Goal: Information Seeking & Learning: Compare options

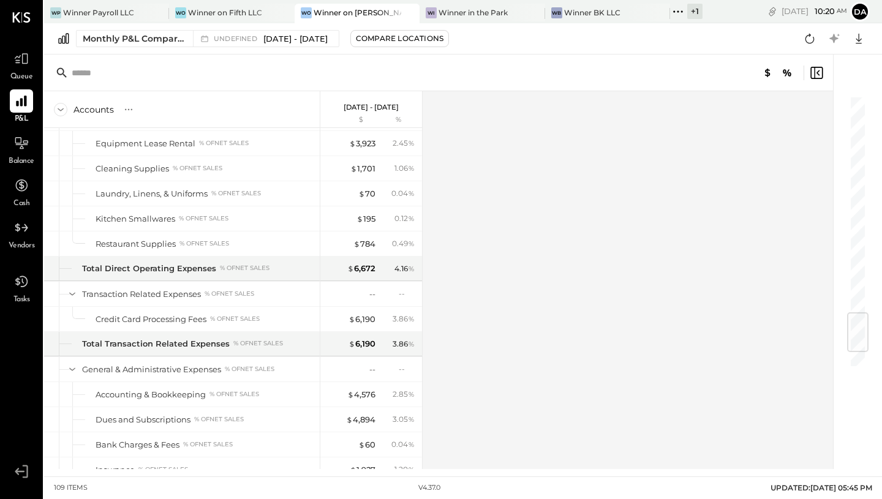
scroll to position [1995, 0]
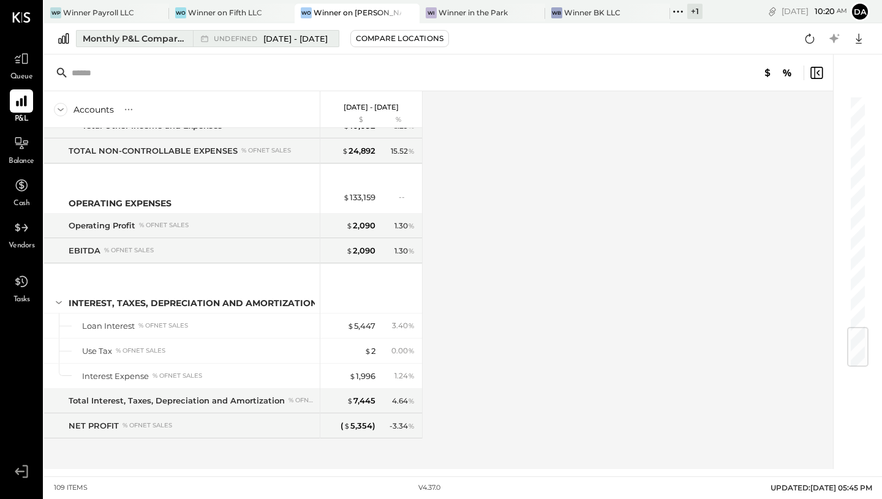
click at [252, 40] on span "undefined" at bounding box center [237, 39] width 47 height 7
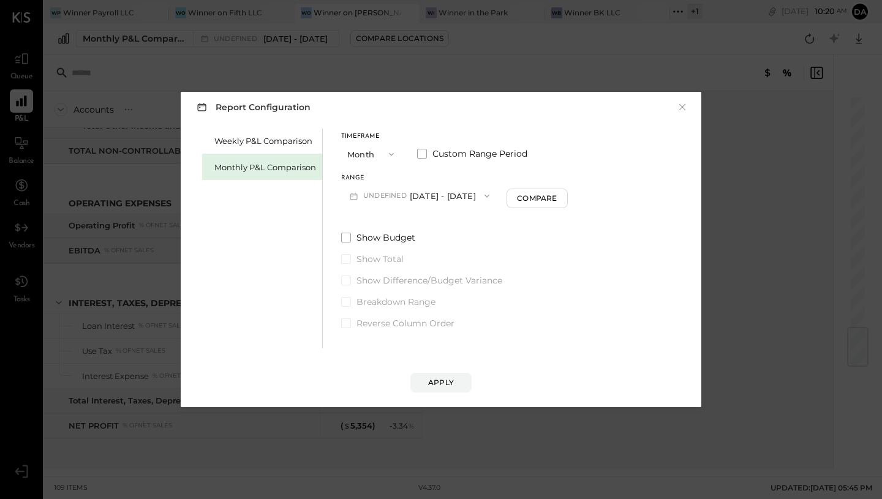
click at [492, 195] on icon "button" at bounding box center [487, 196] width 10 height 10
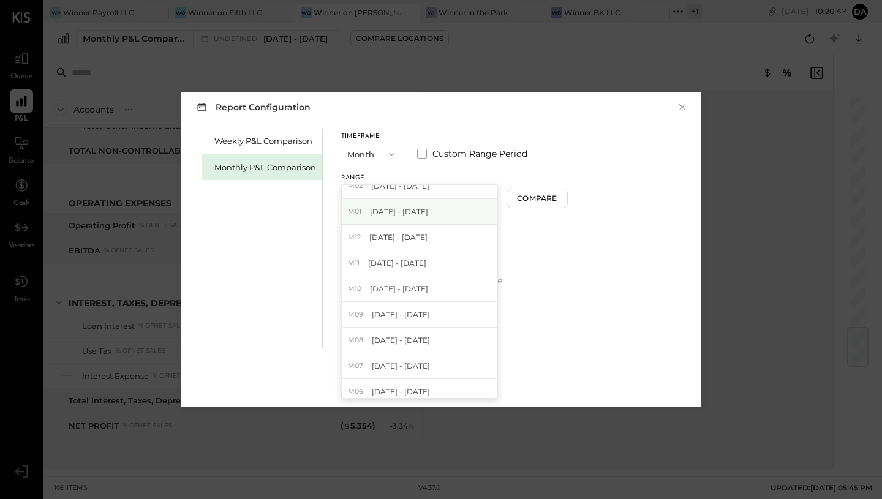
scroll to position [123, 0]
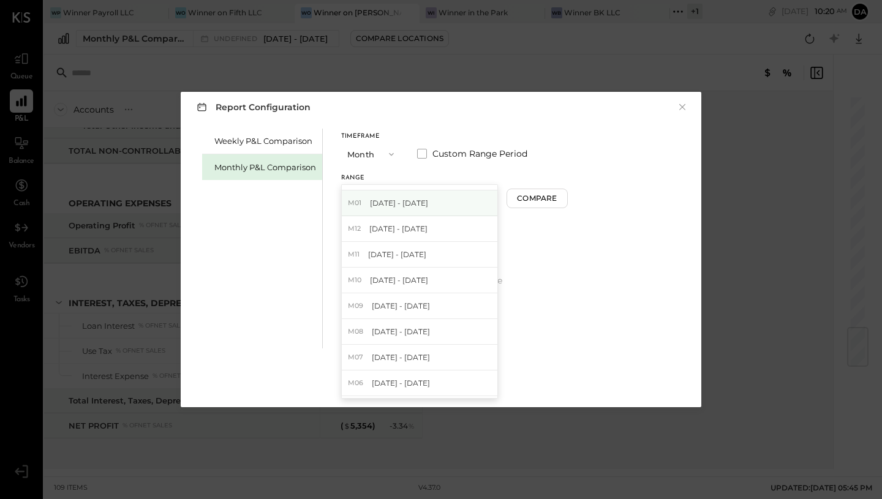
click at [403, 208] on div "M01 [DATE] - [DATE]" at bounding box center [420, 204] width 156 height 26
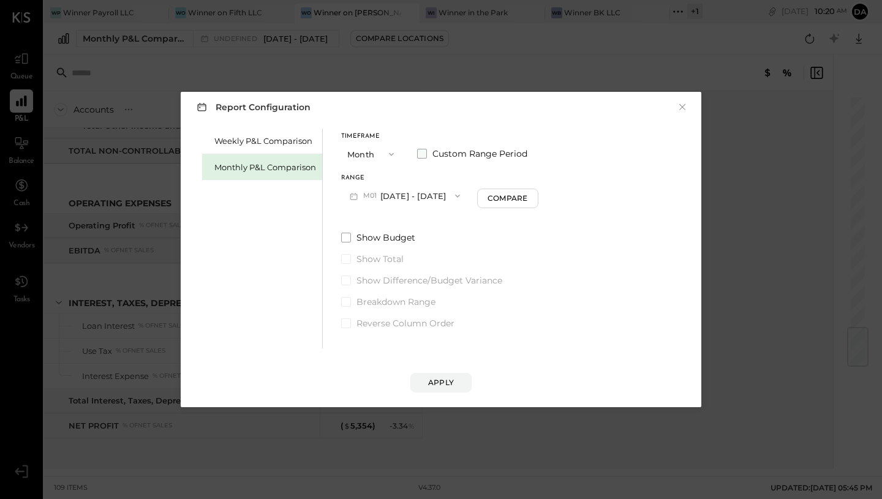
click at [419, 156] on span at bounding box center [422, 154] width 10 height 10
click at [510, 197] on icon "button" at bounding box center [506, 196] width 10 height 10
click at [520, 203] on div "[DATE]" at bounding box center [495, 198] width 103 height 26
click at [510, 194] on icon "button" at bounding box center [506, 196] width 10 height 10
click at [484, 193] on span "[DATE]" at bounding box center [471, 197] width 26 height 10
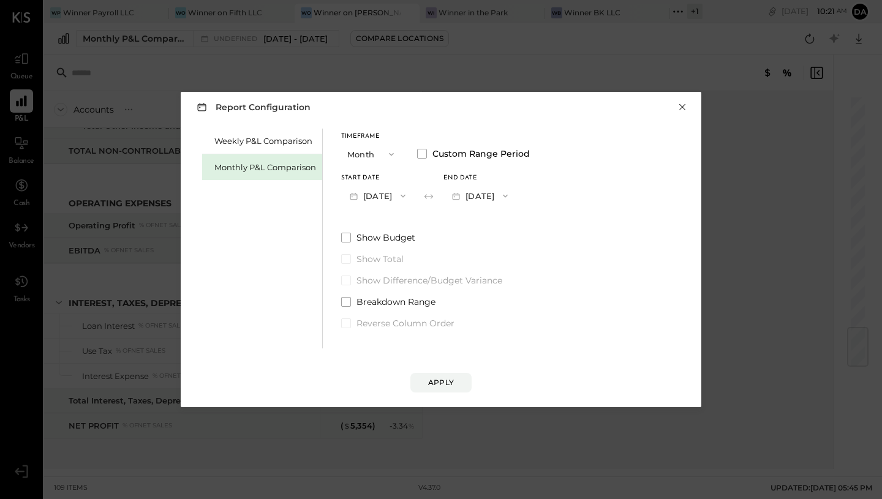
click at [681, 105] on button "×" at bounding box center [682, 107] width 11 height 12
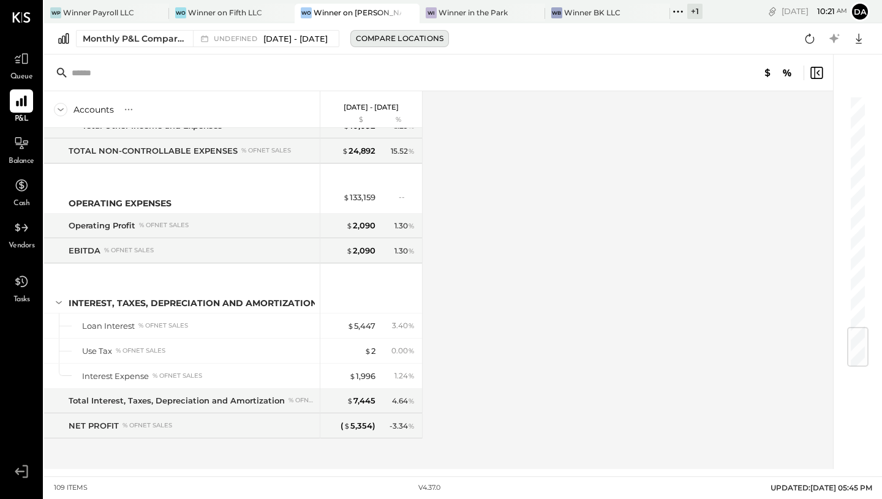
click at [403, 43] on div "Compare Locations" at bounding box center [400, 38] width 88 height 10
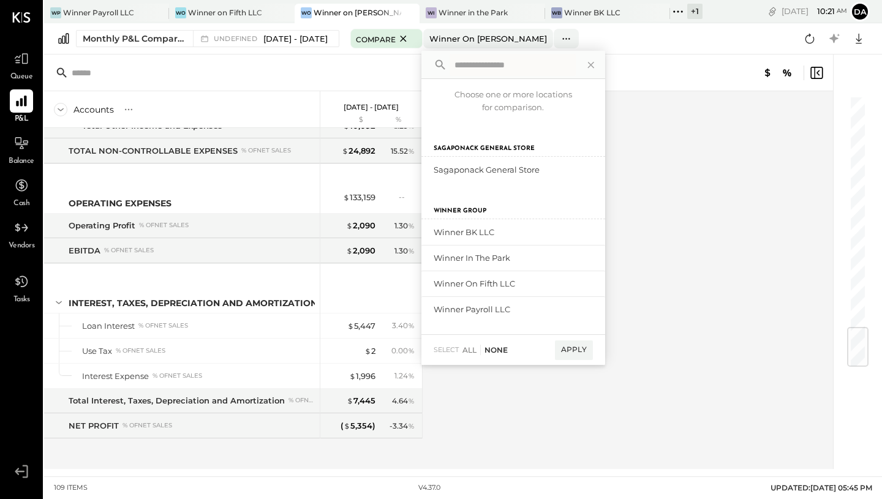
click at [508, 349] on div "None" at bounding box center [494, 350] width 28 height 10
click at [599, 64] on icon at bounding box center [591, 65] width 16 height 16
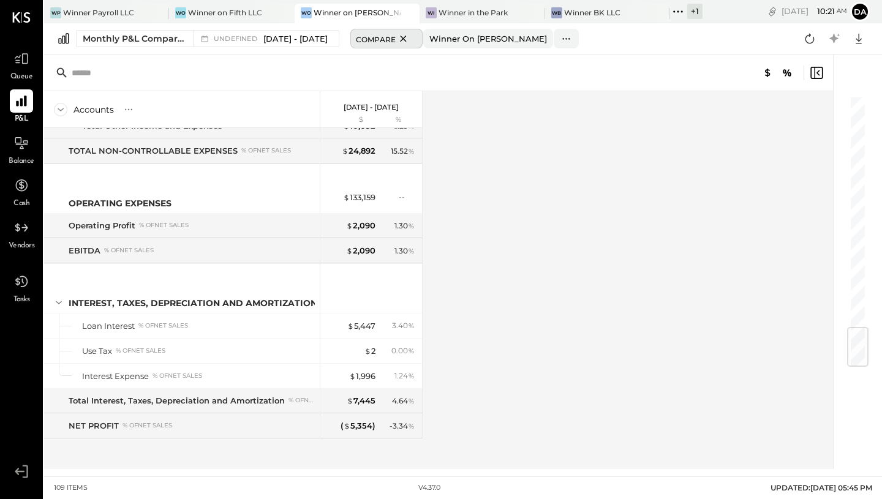
click at [411, 37] on icon at bounding box center [403, 38] width 15 height 15
click at [670, 13] on icon at bounding box center [678, 12] width 16 height 16
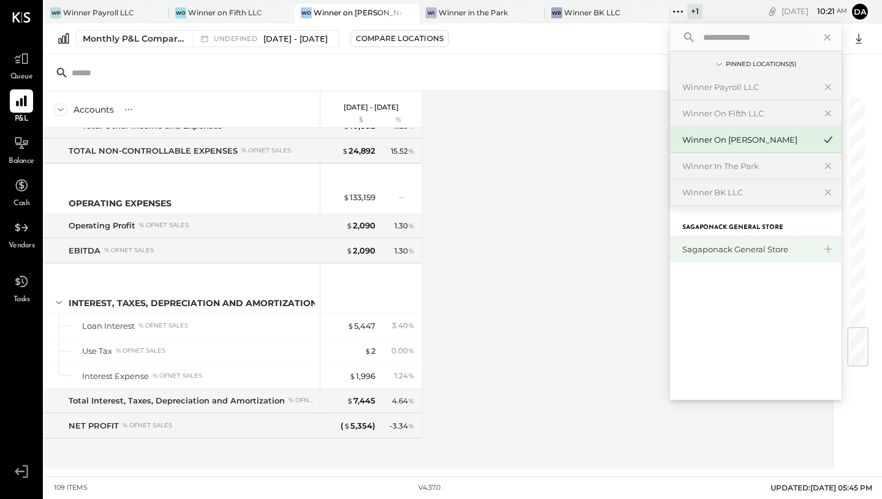
click at [689, 255] on div "Sagaponack General Store" at bounding box center [748, 250] width 132 height 12
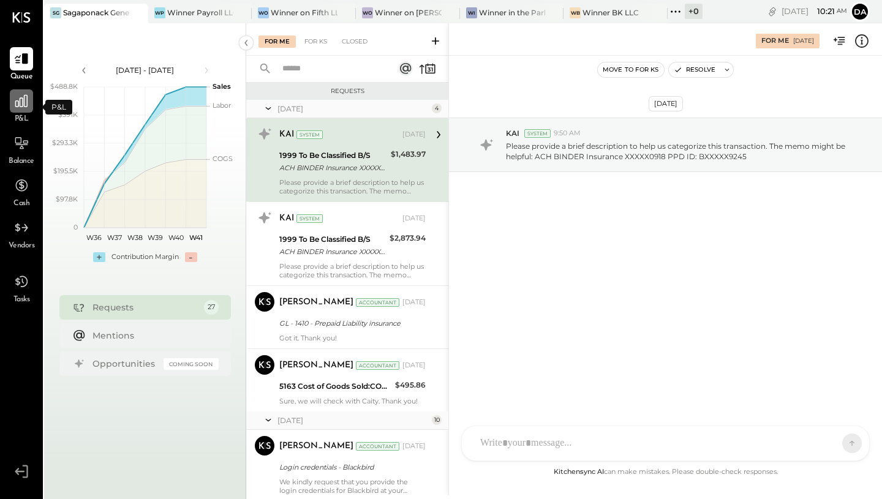
click at [21, 103] on icon at bounding box center [21, 101] width 16 height 16
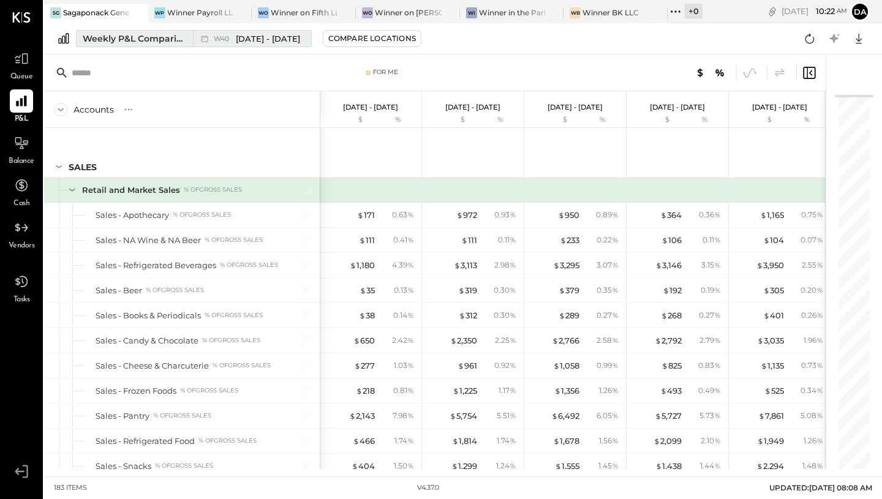
click at [292, 40] on span "[DATE] - [DATE]" at bounding box center [268, 39] width 64 height 12
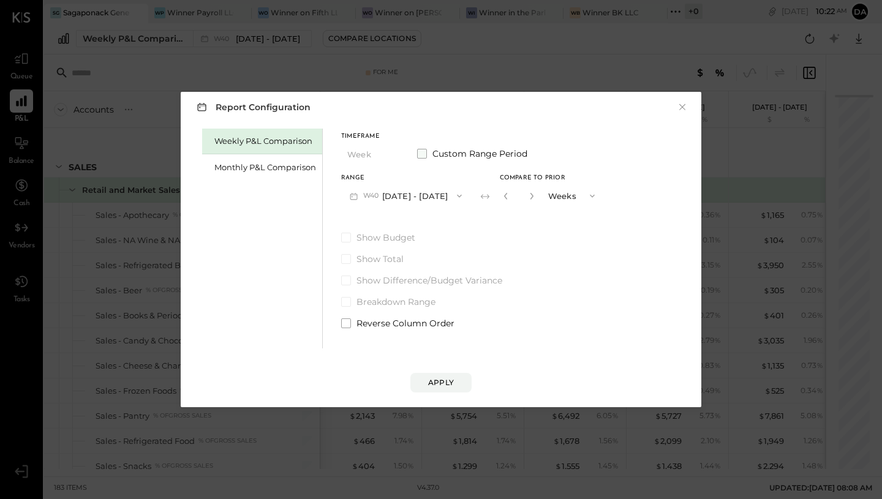
click at [424, 153] on span at bounding box center [422, 154] width 10 height 10
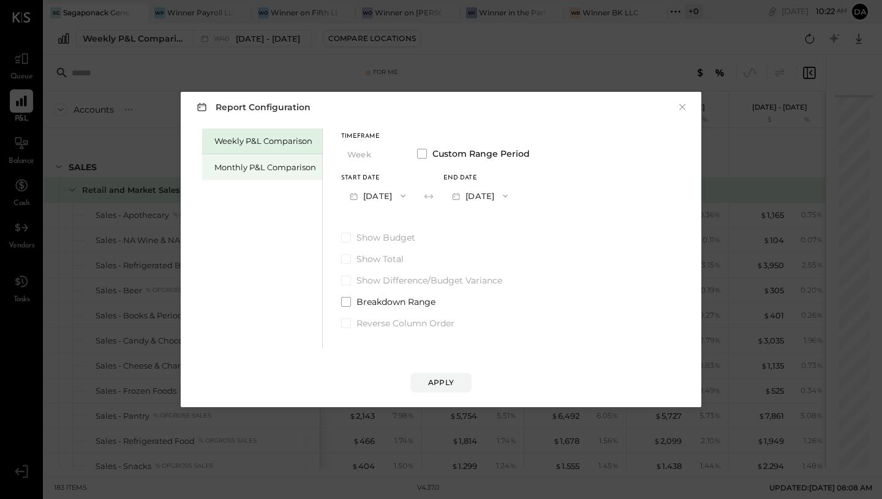
click at [278, 175] on div "Monthly P&L Comparison" at bounding box center [262, 167] width 120 height 26
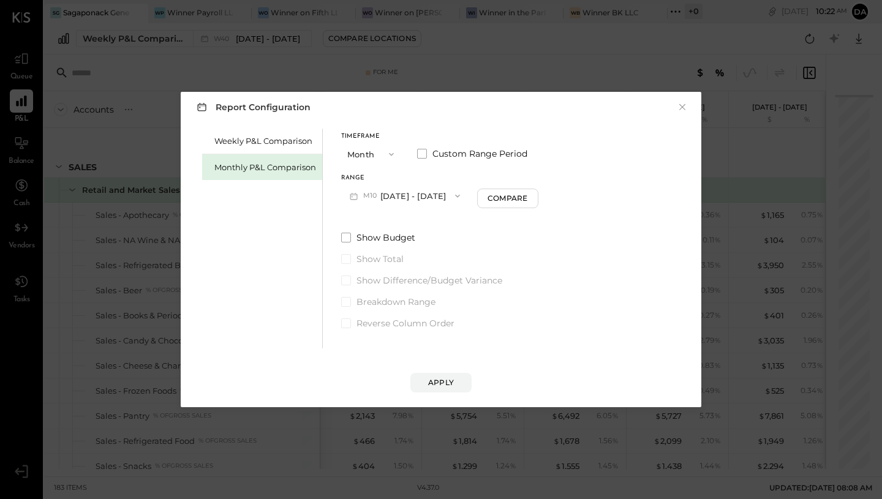
click at [455, 196] on button "M10 [DATE] - [DATE]" at bounding box center [404, 195] width 127 height 23
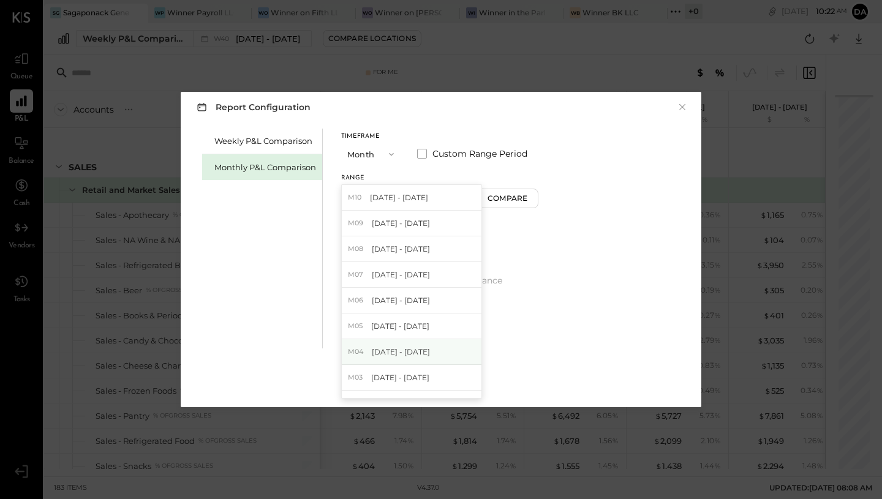
scroll to position [44, 0]
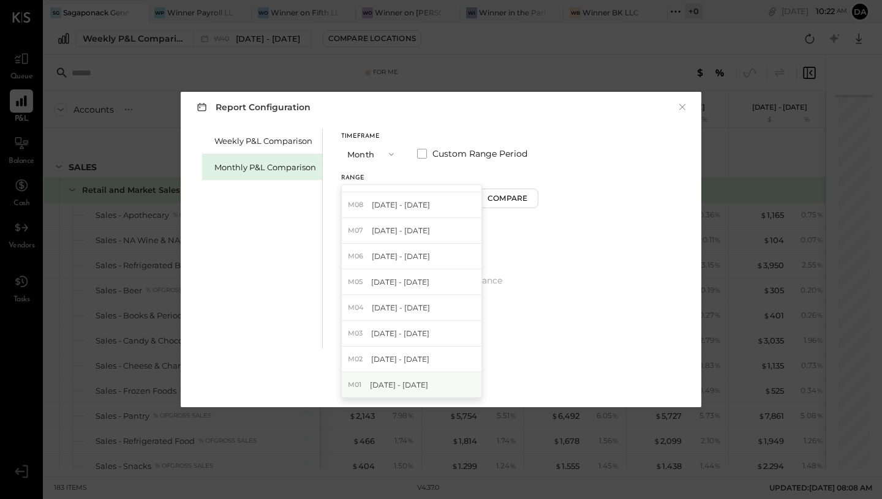
click at [399, 388] on span "[DATE] - [DATE]" at bounding box center [399, 385] width 58 height 10
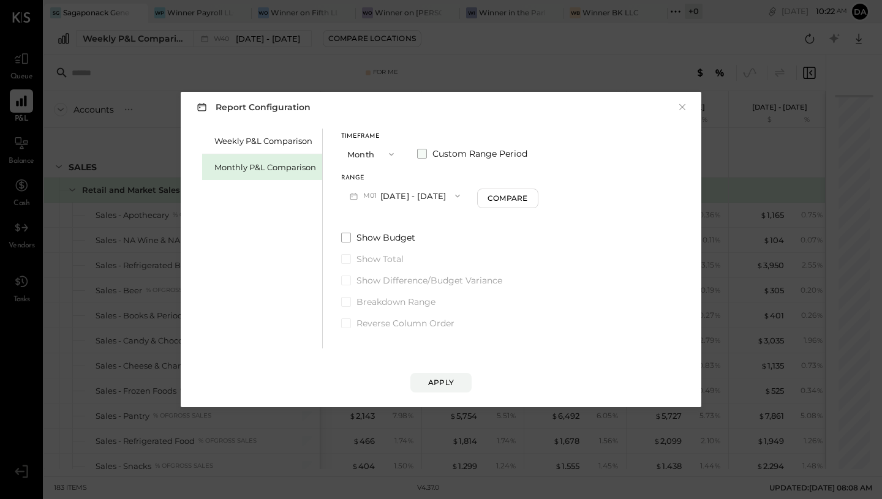
click at [420, 156] on span at bounding box center [422, 154] width 10 height 10
click at [510, 195] on icon "button" at bounding box center [506, 196] width 10 height 10
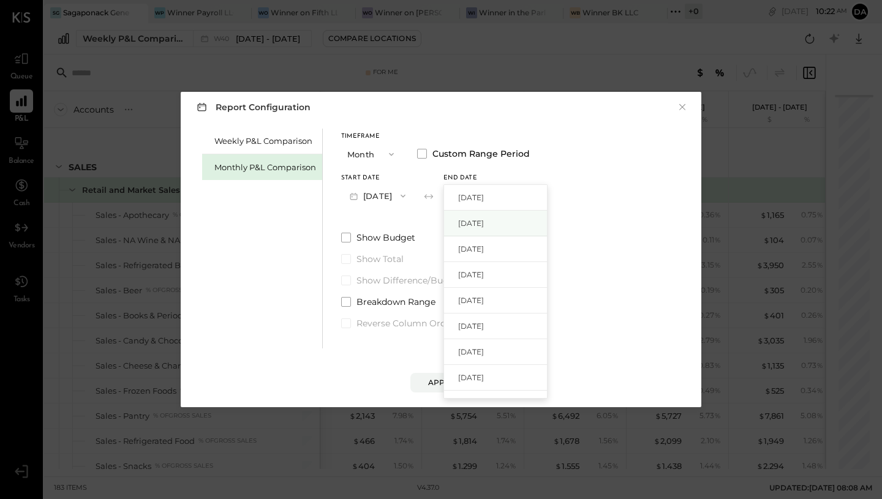
click at [484, 222] on span "[DATE]" at bounding box center [471, 223] width 26 height 10
click at [437, 381] on div "Apply" at bounding box center [441, 382] width 26 height 10
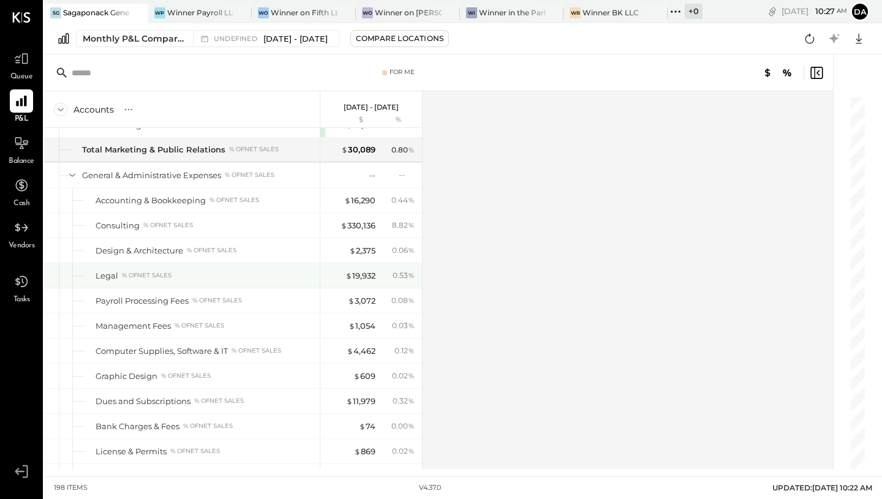
scroll to position [3376, 0]
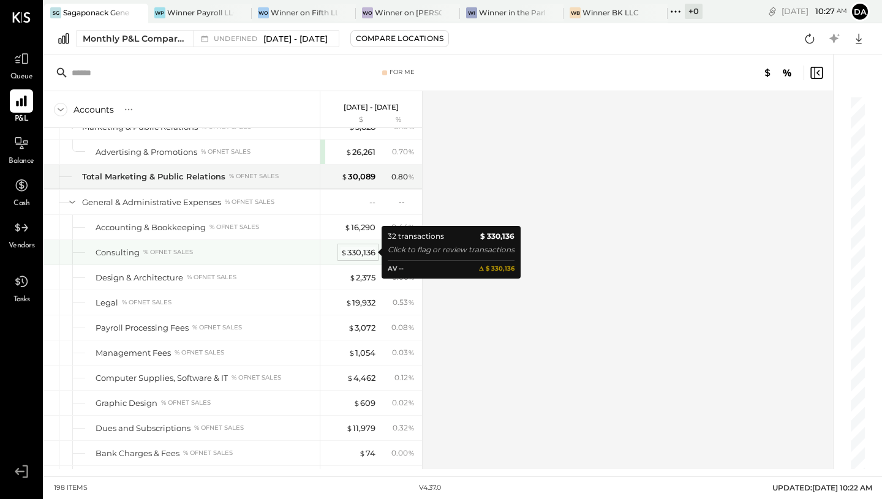
click at [343, 255] on span "$" at bounding box center [344, 253] width 7 height 10
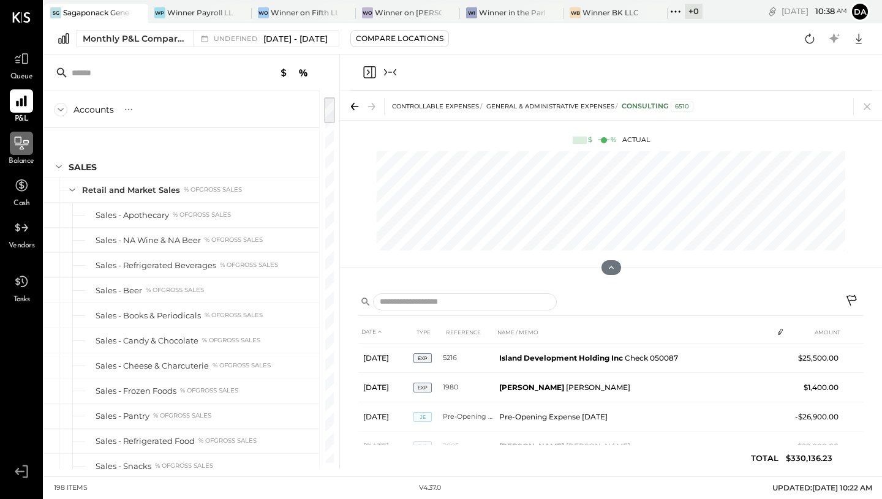
click at [18, 137] on icon at bounding box center [22, 143] width 14 height 13
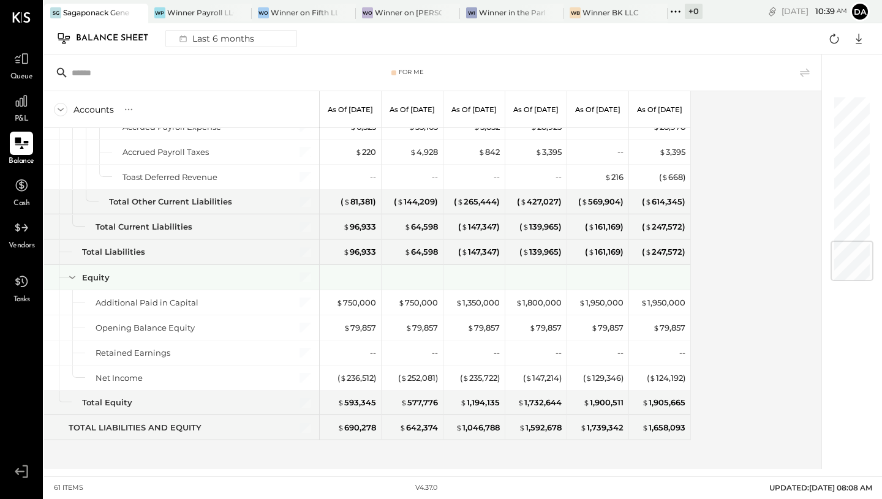
scroll to position [1220, 0]
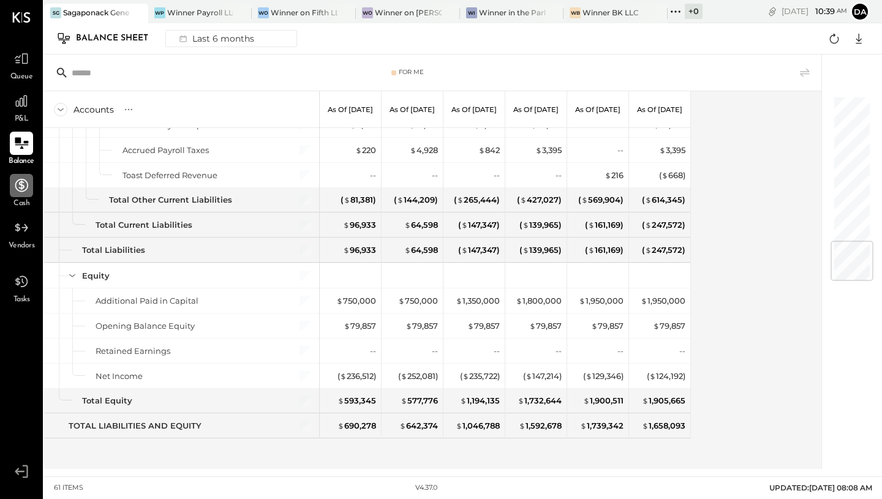
click at [24, 190] on icon at bounding box center [21, 185] width 13 height 13
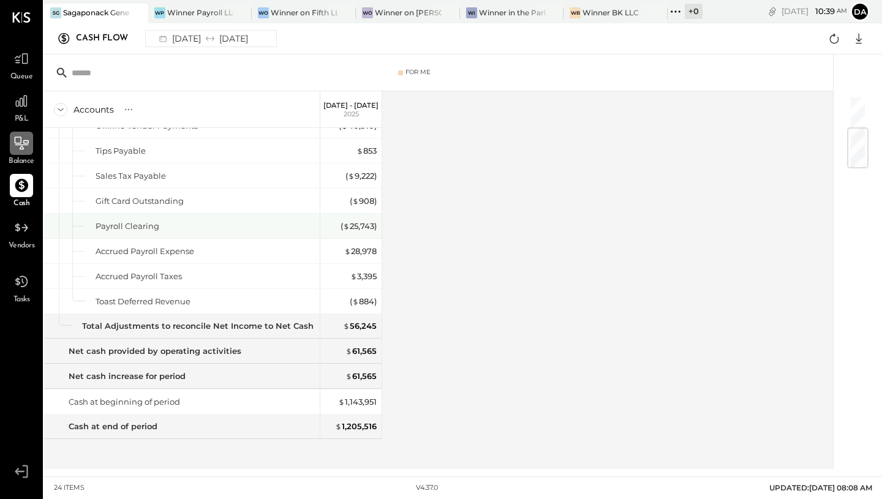
scroll to position [267, 0]
click at [20, 233] on icon at bounding box center [21, 228] width 16 height 16
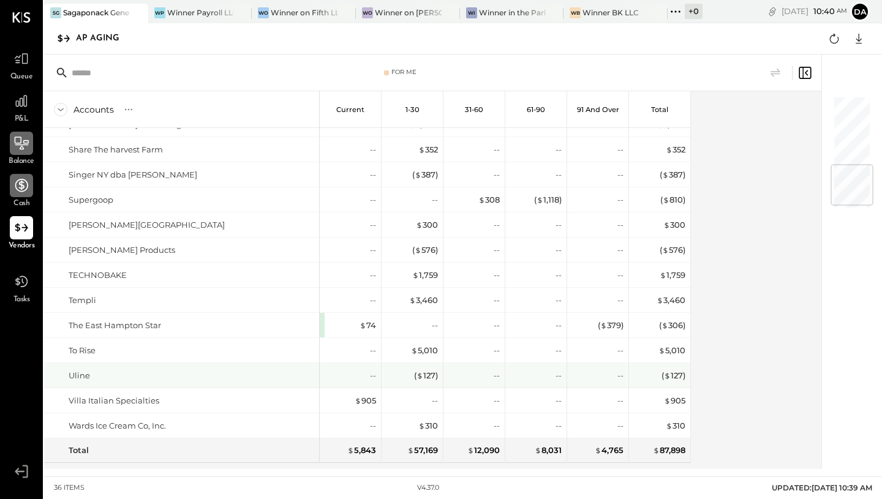
scroll to position [593, 0]
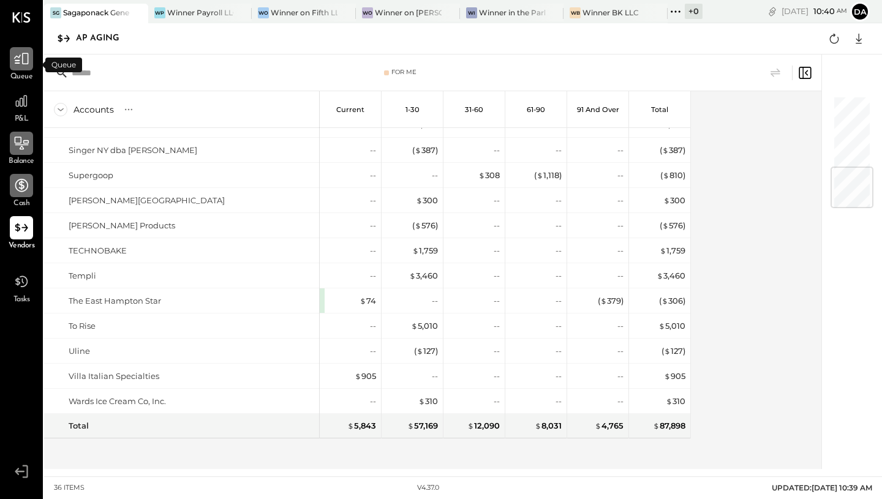
click at [23, 56] on icon at bounding box center [21, 59] width 16 height 16
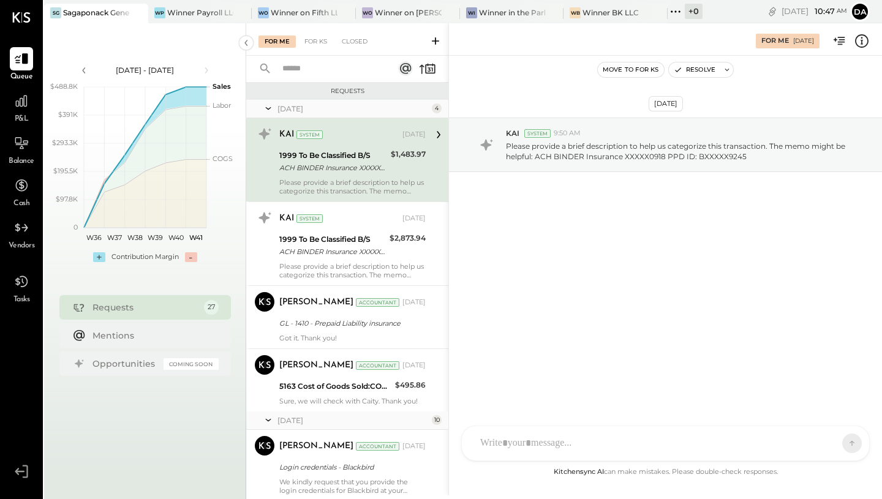
click at [698, 13] on div "+ 0" at bounding box center [694, 11] width 18 height 15
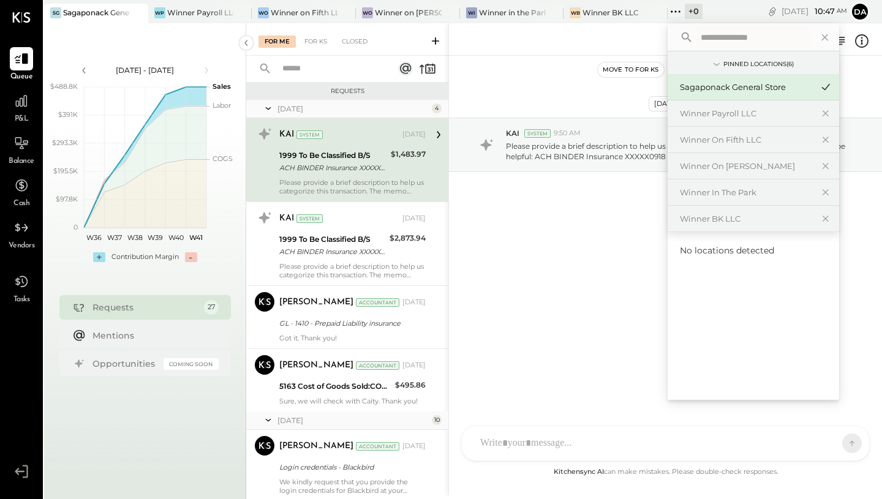
click at [826, 87] on icon at bounding box center [825, 87] width 15 height 16
click at [719, 62] on icon at bounding box center [716, 64] width 13 height 13
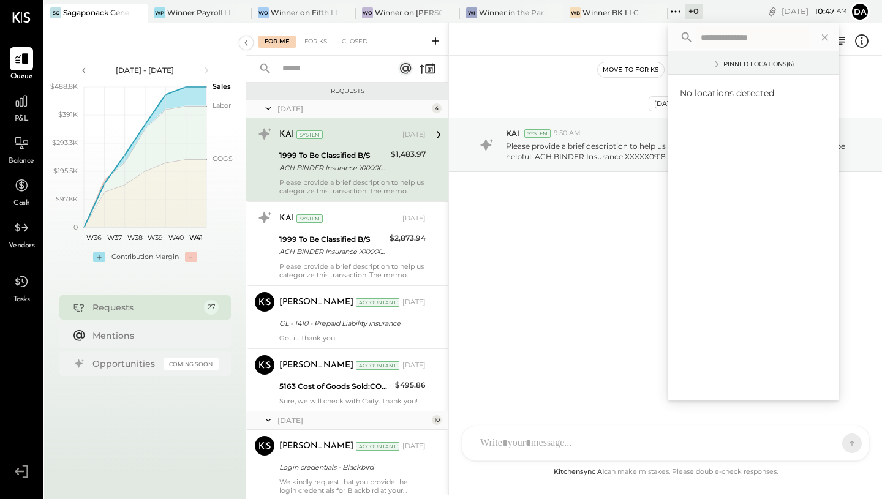
click at [719, 62] on icon at bounding box center [716, 64] width 13 height 13
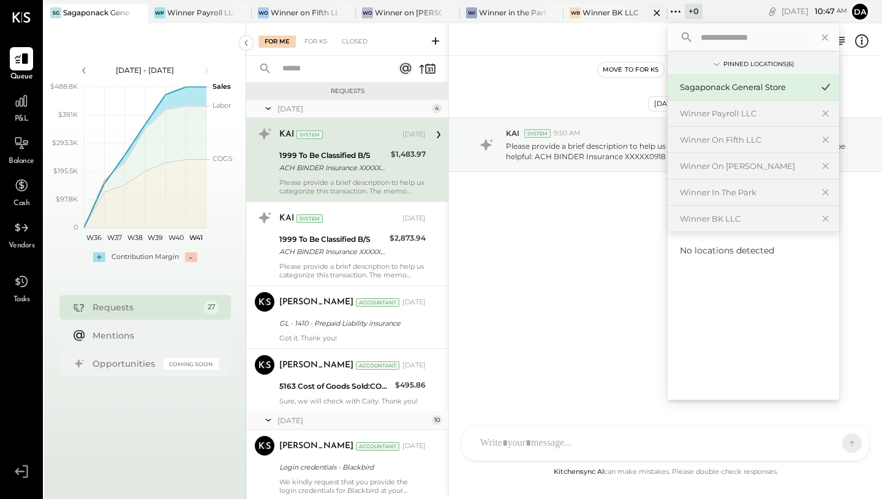
click at [607, 20] on div "WB Winner BK LLC" at bounding box center [616, 14] width 104 height 20
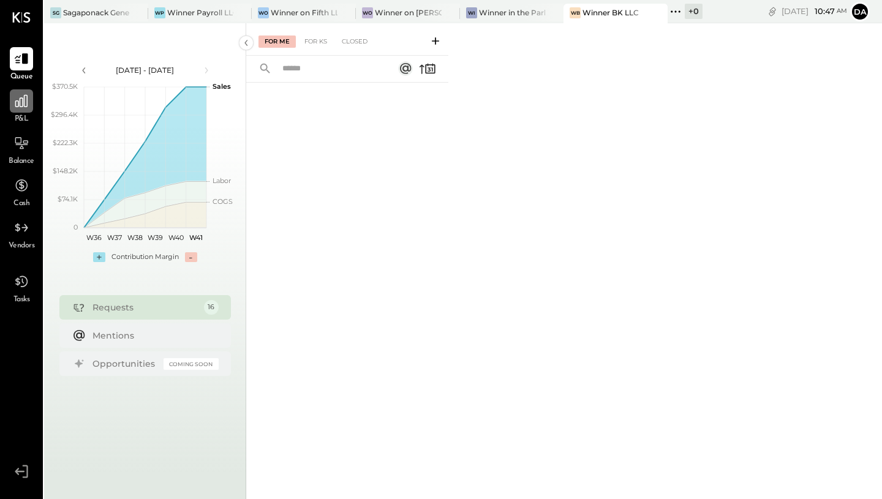
click at [32, 96] on div at bounding box center [21, 100] width 23 height 23
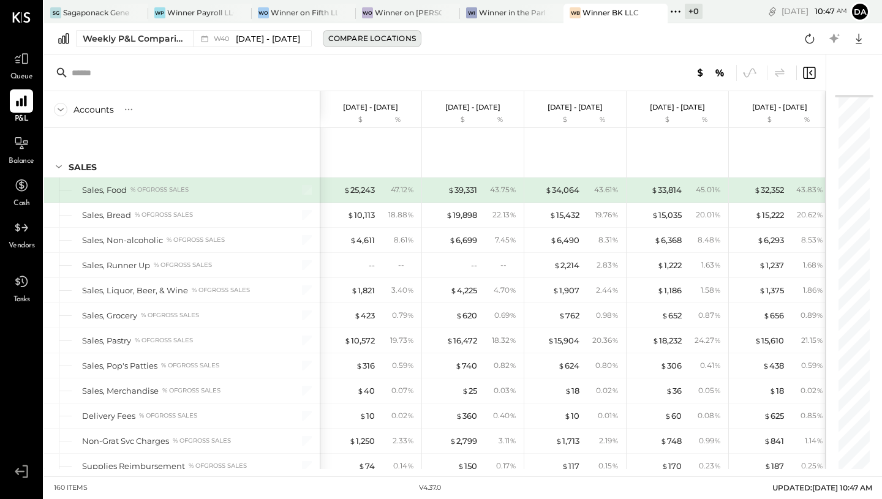
click at [391, 43] on div "Compare Locations" at bounding box center [372, 38] width 88 height 10
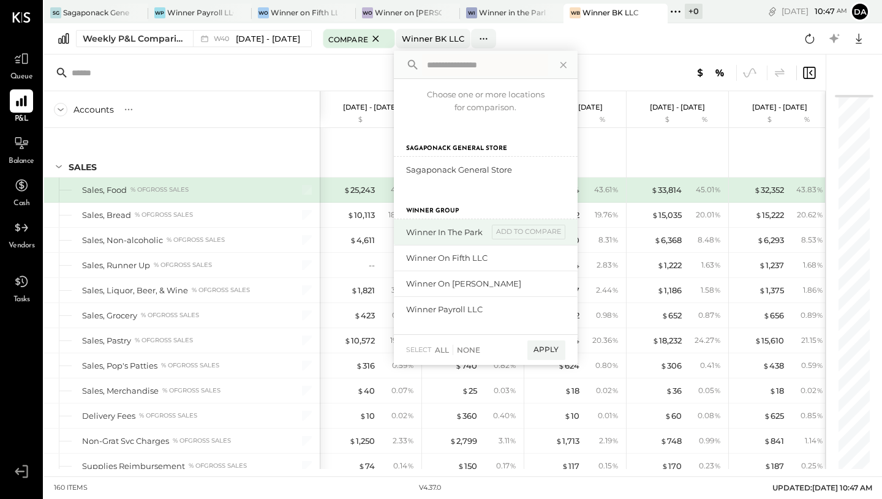
click at [436, 234] on div "Winner in the Park" at bounding box center [447, 233] width 82 height 12
click at [524, 227] on div "add to compare" at bounding box center [529, 232] width 74 height 15
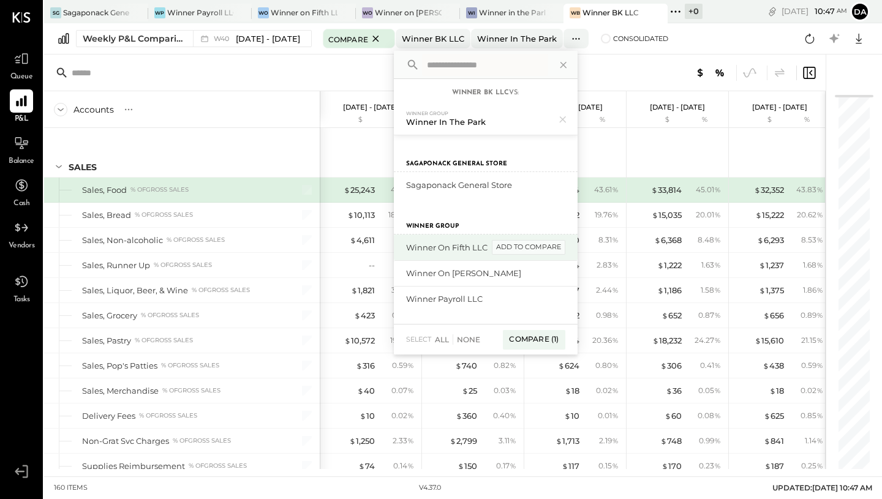
click at [531, 250] on div "add to compare" at bounding box center [529, 247] width 74 height 15
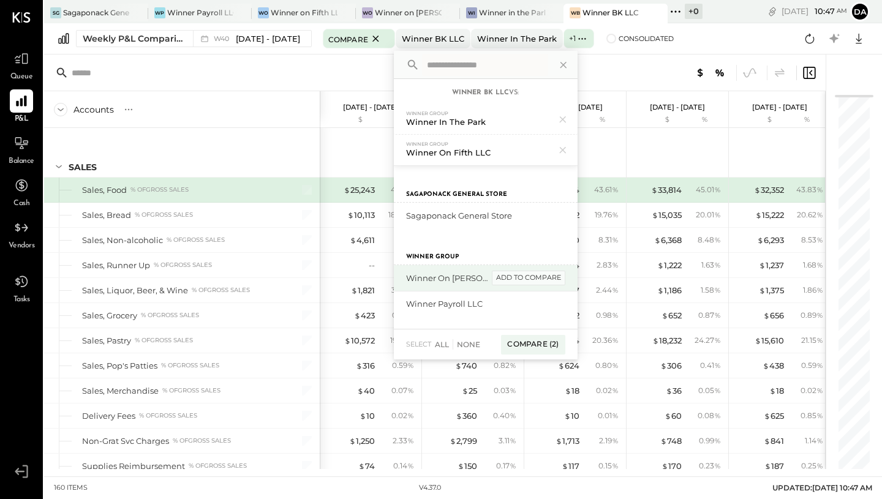
click at [531, 276] on div "add to compare" at bounding box center [529, 278] width 74 height 15
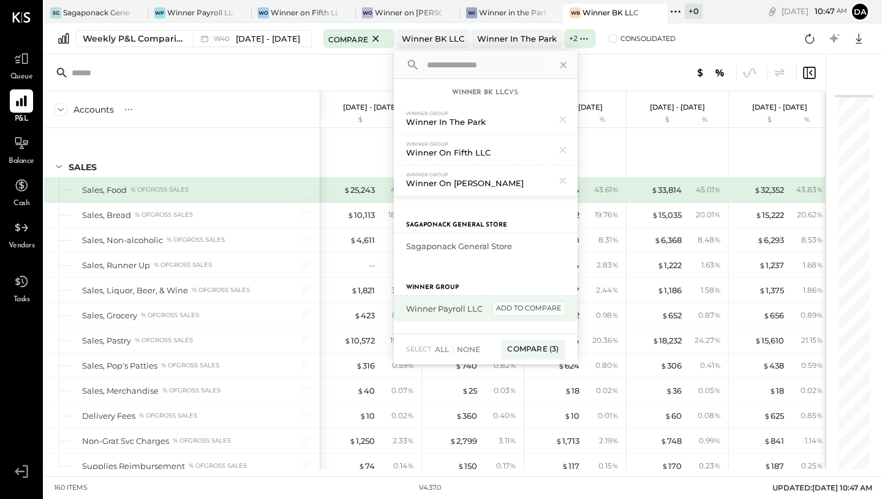
click at [536, 309] on div "add to compare" at bounding box center [529, 308] width 74 height 15
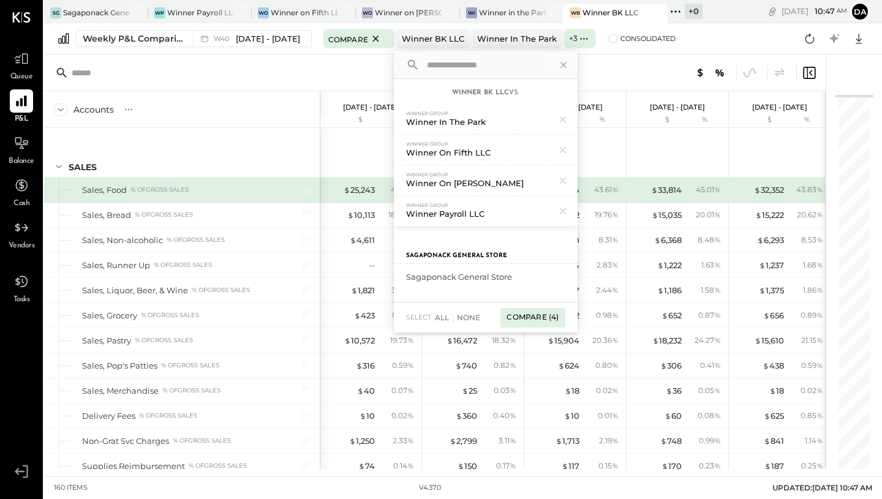
click at [536, 320] on div "Compare (4)" at bounding box center [533, 318] width 64 height 20
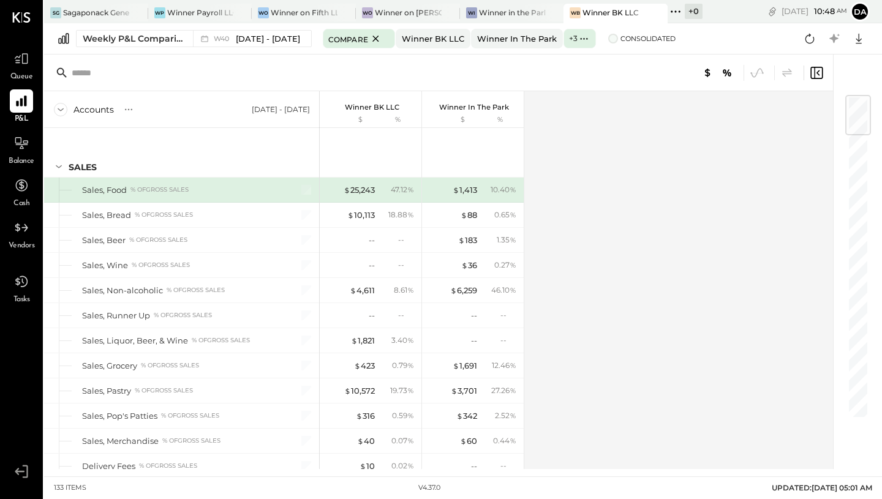
click at [618, 37] on span at bounding box center [613, 39] width 10 height 10
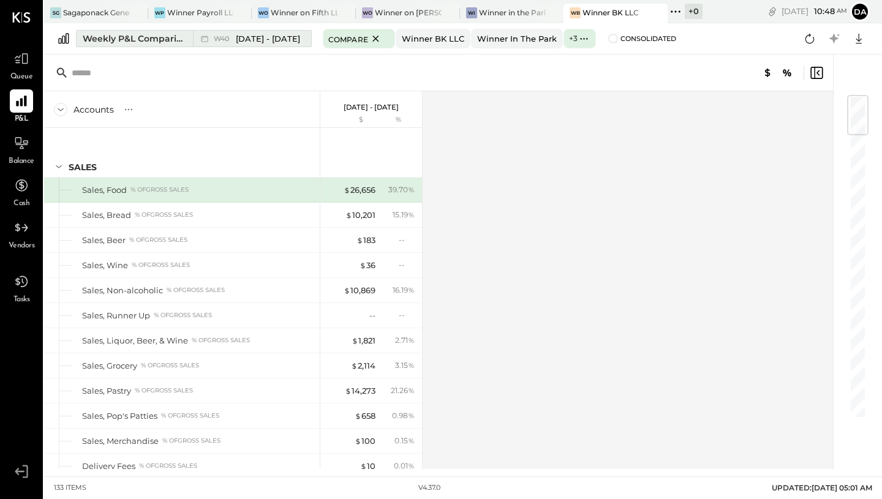
click at [293, 34] on span "[DATE] - [DATE]" at bounding box center [268, 39] width 64 height 12
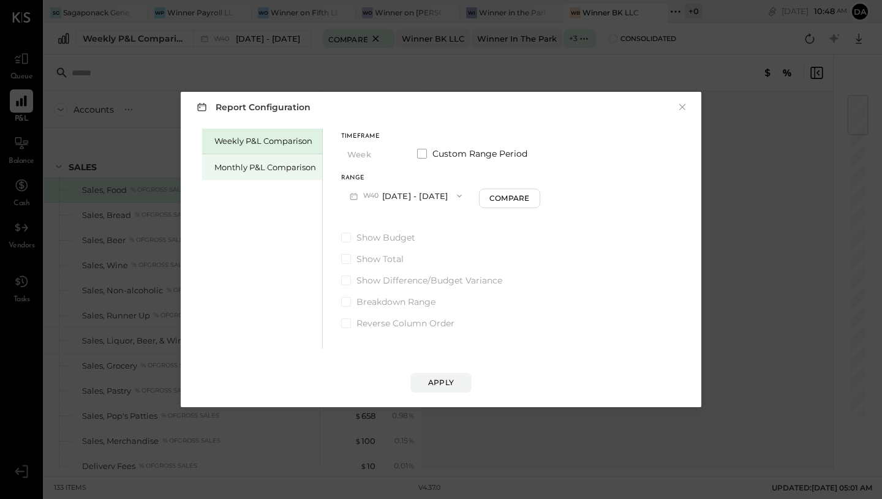
click at [300, 168] on div "Monthly P&L Comparison" at bounding box center [265, 168] width 102 height 12
click at [427, 151] on label "Custom Range Period" at bounding box center [472, 154] width 110 height 12
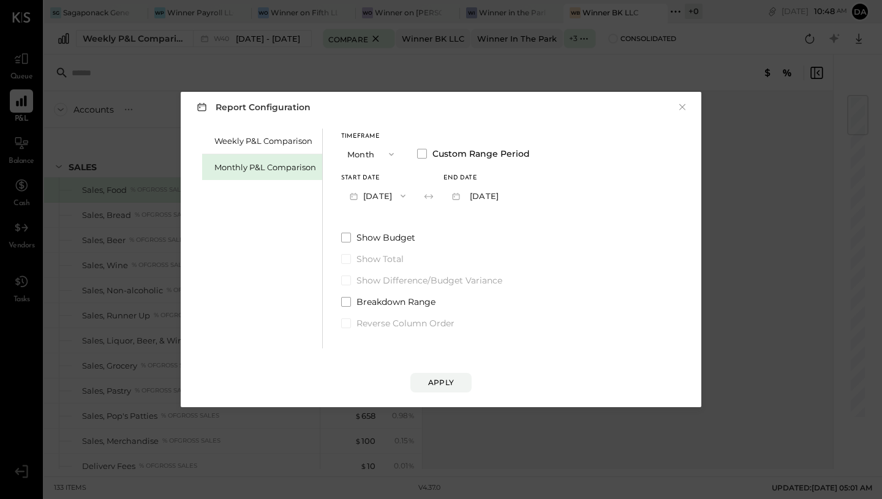
click at [384, 197] on button "[DATE]" at bounding box center [377, 195] width 73 height 23
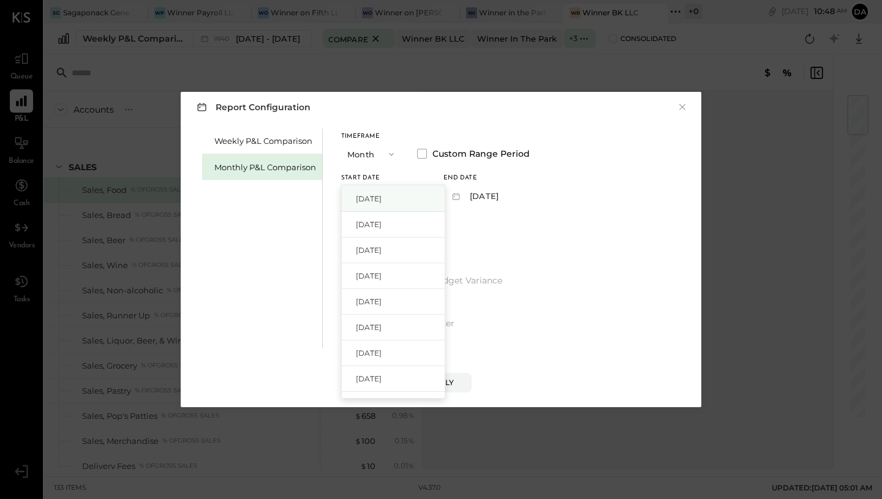
scroll to position [180, 0]
click at [382, 250] on span "[DATE]" at bounding box center [369, 249] width 26 height 10
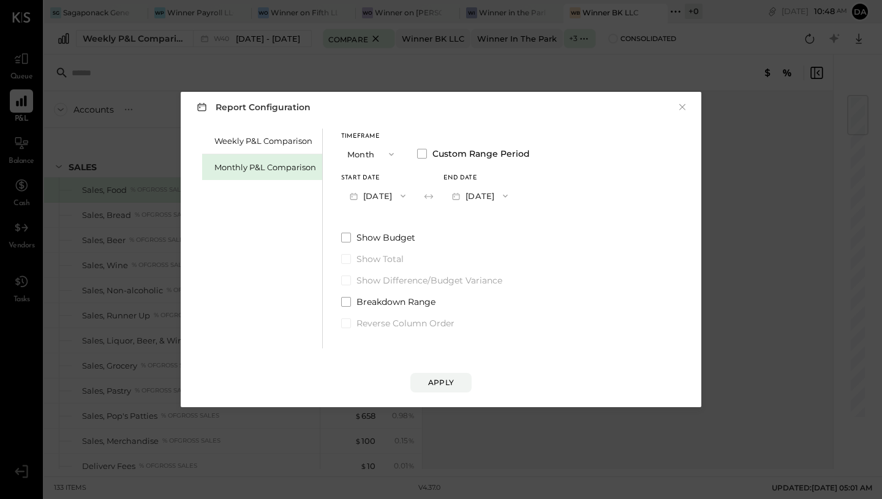
click at [510, 194] on span "button" at bounding box center [502, 196] width 16 height 10
click at [510, 217] on div "[DATE]" at bounding box center [495, 224] width 103 height 26
click at [441, 386] on div "Apply" at bounding box center [441, 382] width 26 height 10
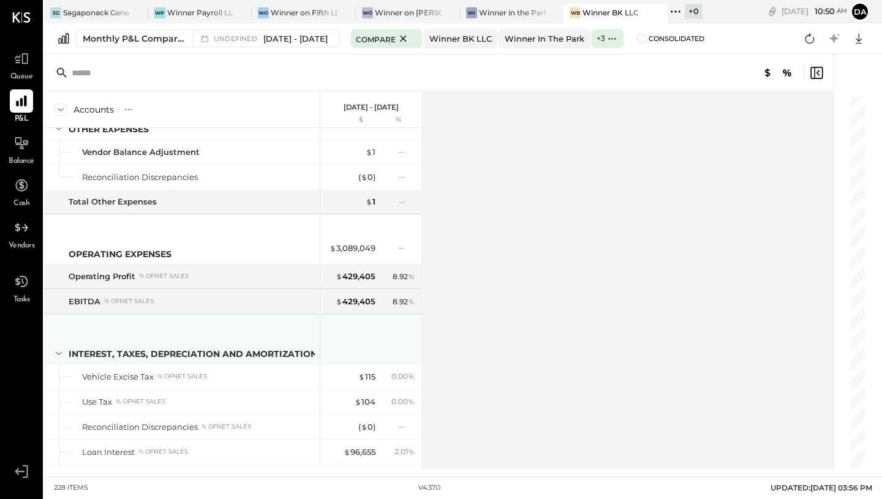
scroll to position [4706, 0]
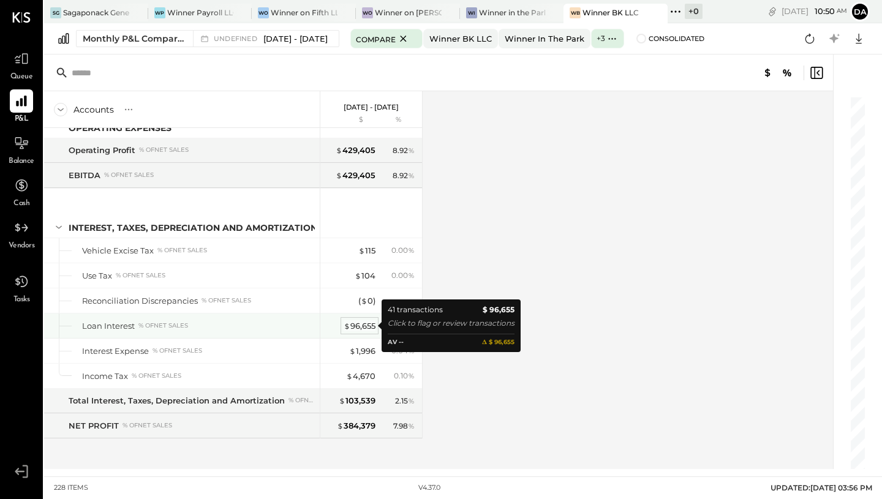
click at [361, 328] on div "$ 96,655" at bounding box center [360, 326] width 32 height 12
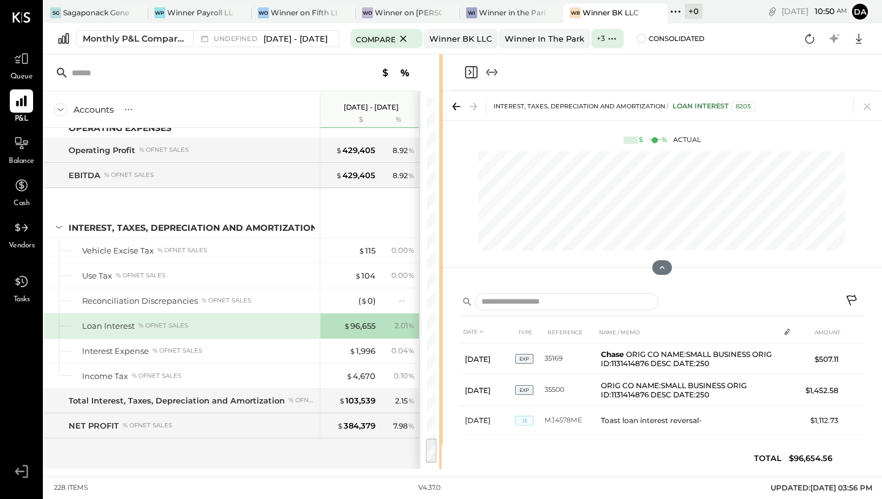
drag, startPoint x: 613, startPoint y: 284, endPoint x: 442, endPoint y: 294, distance: 171.8
click at [442, 294] on div "Accounts S % GL Jan 1 - Sep 30, 2025 $ % SALES Sales, Food % of GROSS SALES Sal…" at bounding box center [463, 262] width 838 height 415
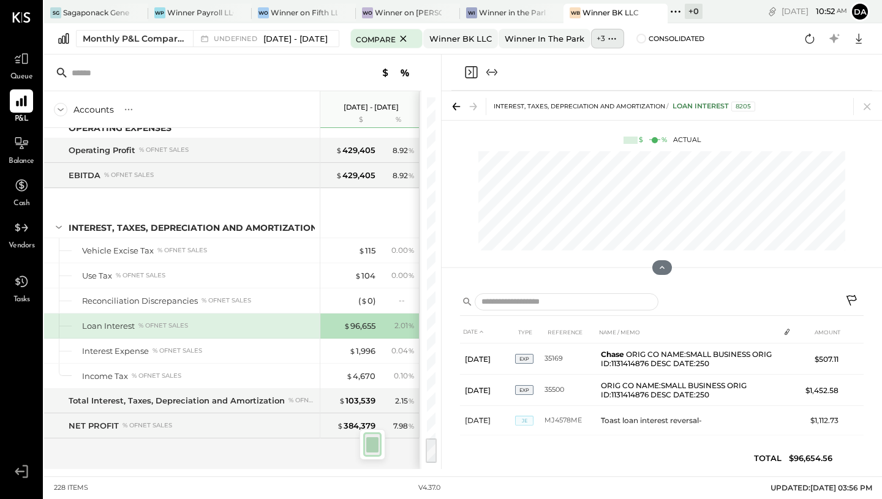
click at [618, 39] on icon at bounding box center [612, 38] width 13 height 13
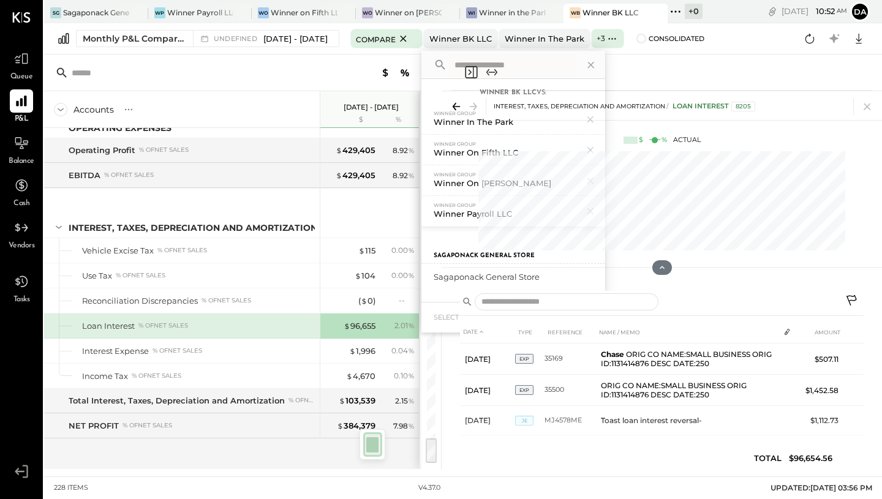
scroll to position [0, 2]
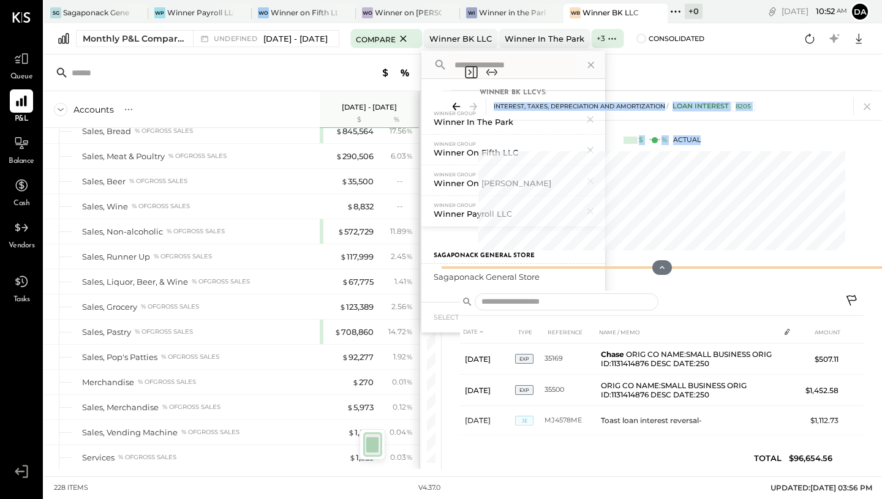
click at [530, 257] on div "Accounts S % GL Jan 1 - Sep 30, 2025 $ % SALES Sales, Food % of GROSS SALES Sal…" at bounding box center [463, 262] width 838 height 415
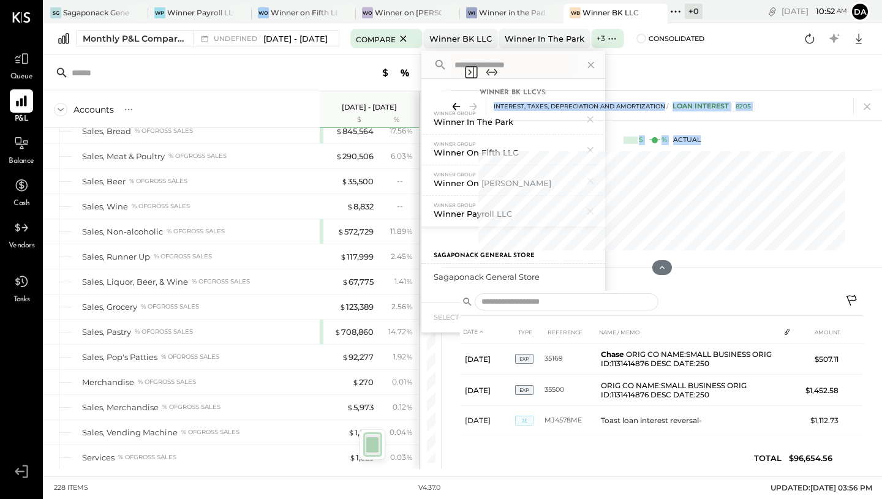
click at [493, 70] on icon "Expand panel (e)" at bounding box center [492, 72] width 15 height 15
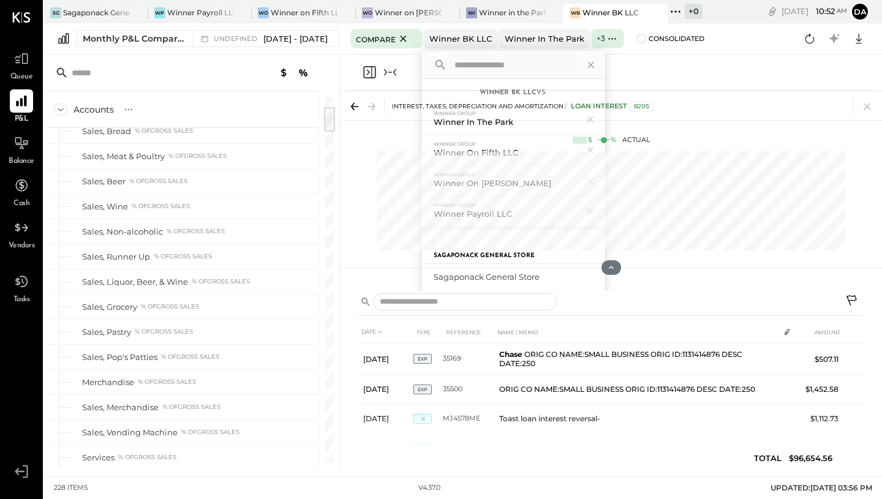
click at [604, 66] on div at bounding box center [611, 73] width 523 height 36
click at [339, 92] on div "Accounts S % GL Jan 1 - Sep 30, 2025 $ % SALES Sales, Food % of GROSS SALES Sal…" at bounding box center [191, 262] width 295 height 415
click at [517, 8] on div "Winner in the Park" at bounding box center [512, 12] width 67 height 10
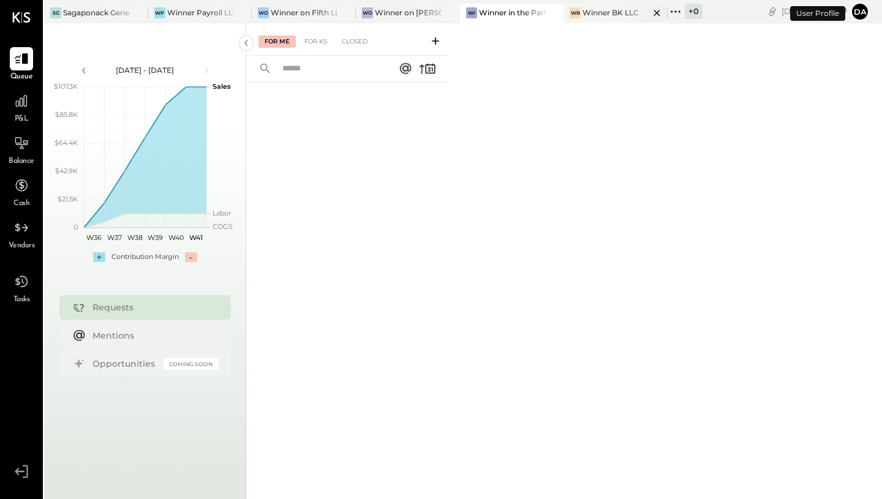
click at [602, 11] on div "Winner BK LLC" at bounding box center [611, 12] width 56 height 10
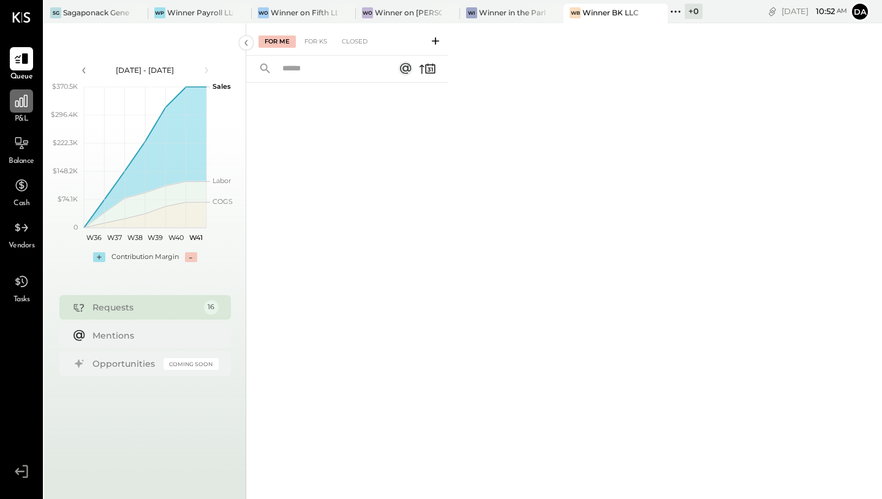
click at [32, 102] on div at bounding box center [21, 100] width 23 height 23
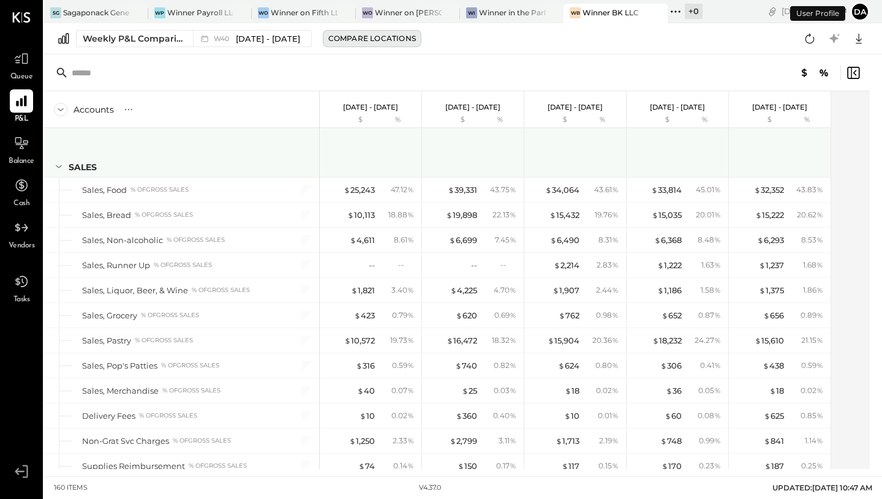
click at [382, 40] on div "Compare Locations" at bounding box center [372, 38] width 88 height 10
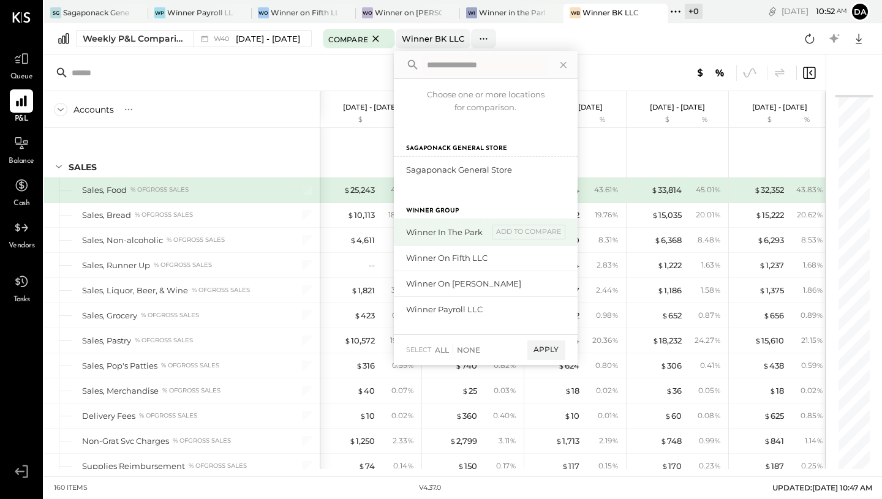
click at [478, 229] on div "Winner in the Park" at bounding box center [447, 233] width 82 height 12
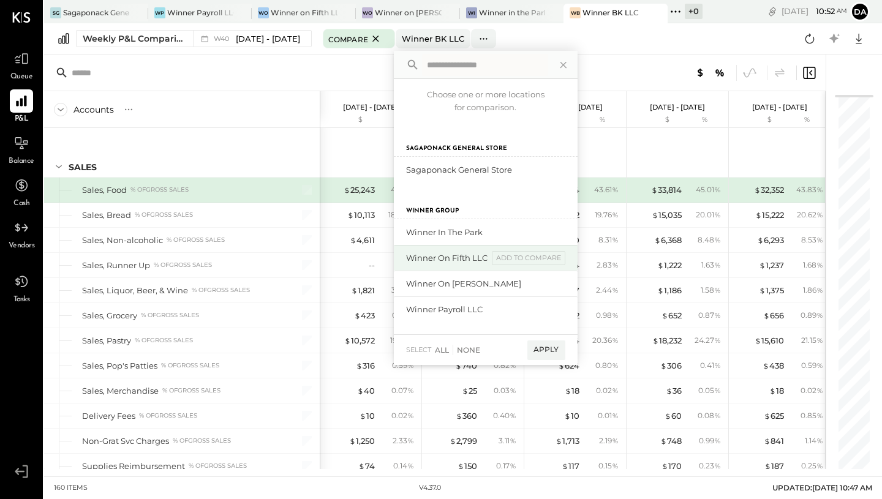
click at [477, 258] on div "Winner on Fifth LLC" at bounding box center [447, 258] width 82 height 12
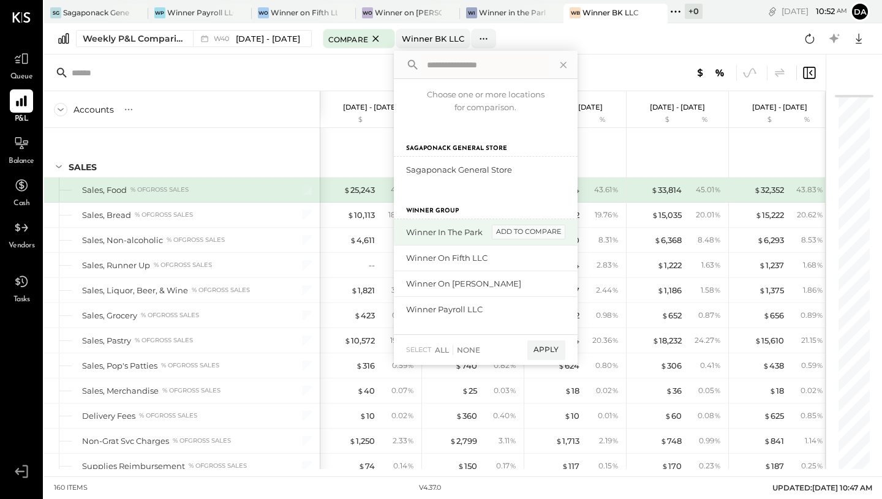
click at [539, 235] on div "add to compare" at bounding box center [529, 232] width 74 height 15
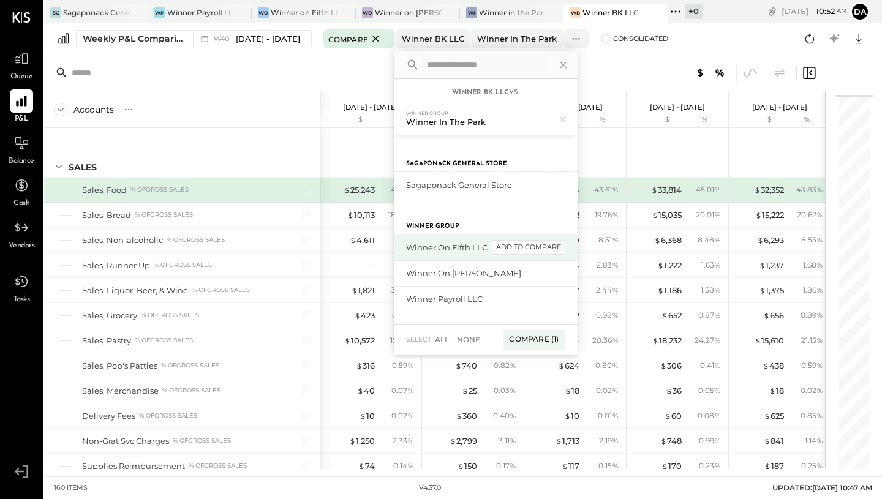
click at [539, 249] on div "add to compare" at bounding box center [529, 247] width 74 height 15
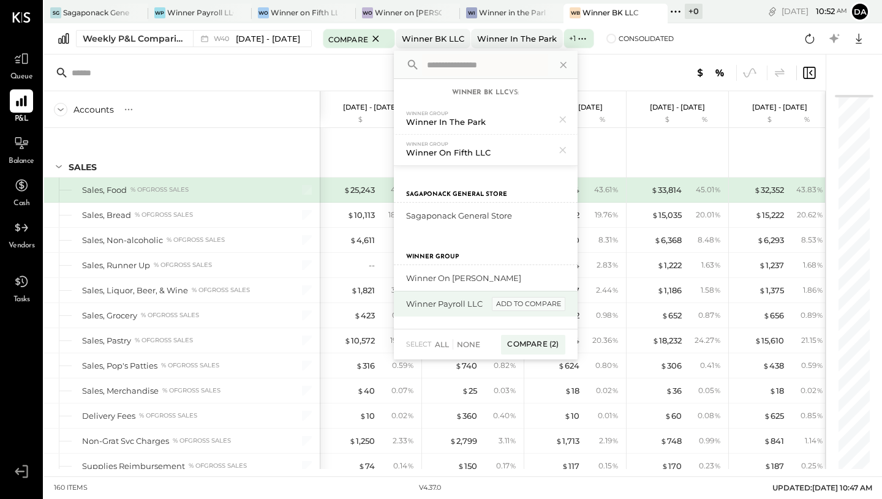
click at [543, 305] on div "add to compare" at bounding box center [529, 304] width 74 height 15
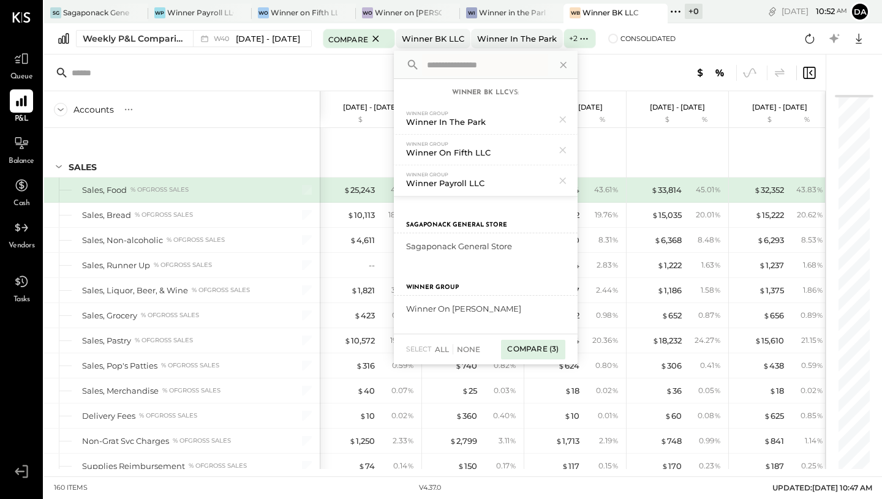
click at [548, 350] on div "Compare (3)" at bounding box center [533, 350] width 64 height 20
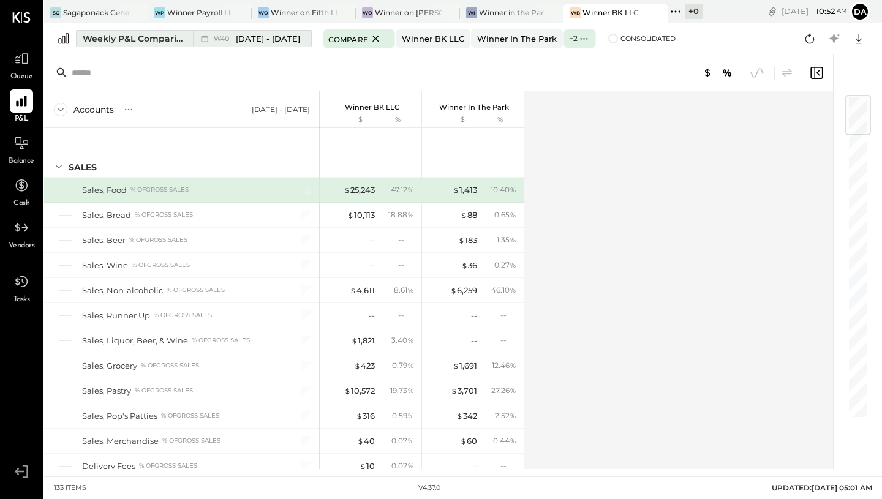
click at [289, 36] on span "[DATE] - [DATE]" at bounding box center [268, 39] width 64 height 12
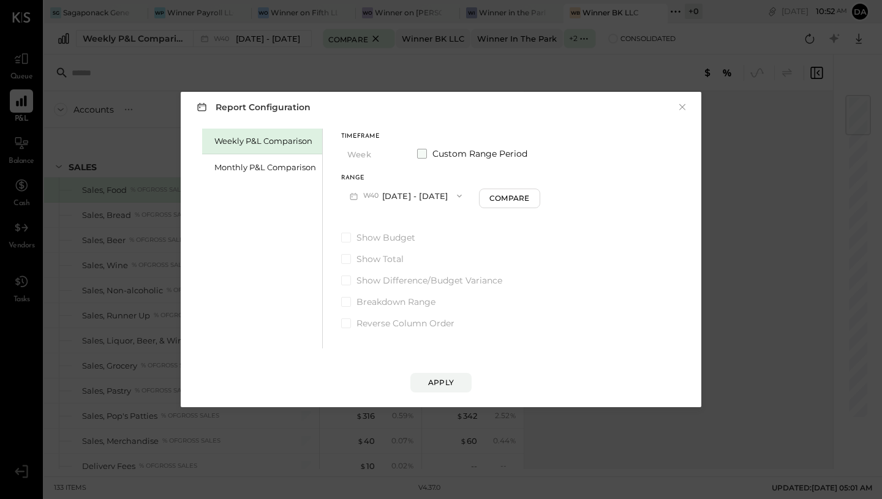
click at [427, 157] on label "Custom Range Period" at bounding box center [472, 154] width 110 height 12
click at [410, 194] on button "[DATE]" at bounding box center [377, 195] width 73 height 23
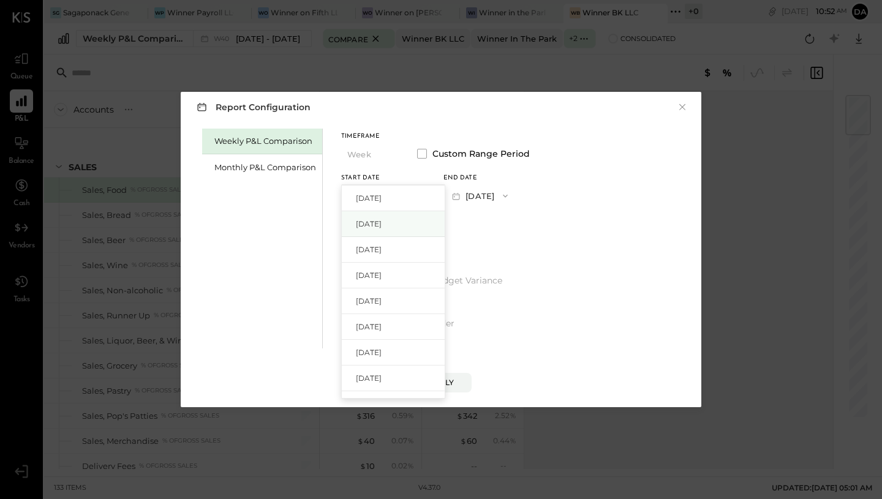
scroll to position [825, 0]
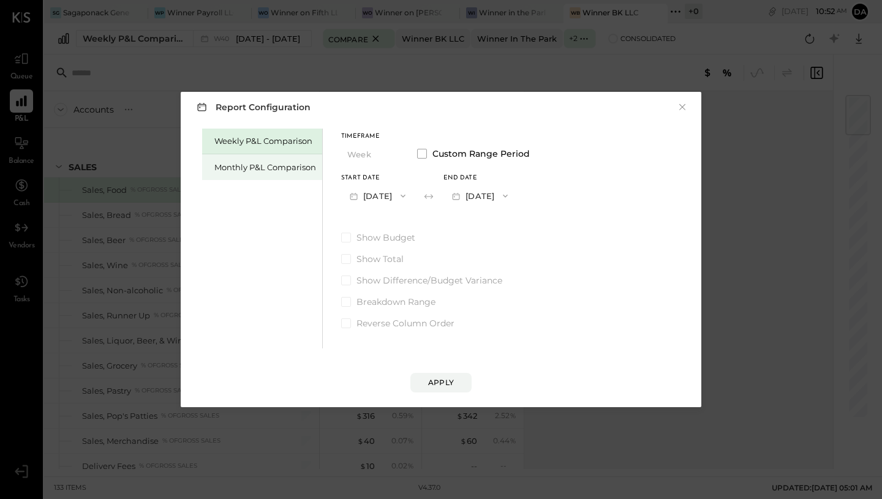
click at [297, 167] on div "Monthly P&L Comparison" at bounding box center [265, 168] width 102 height 12
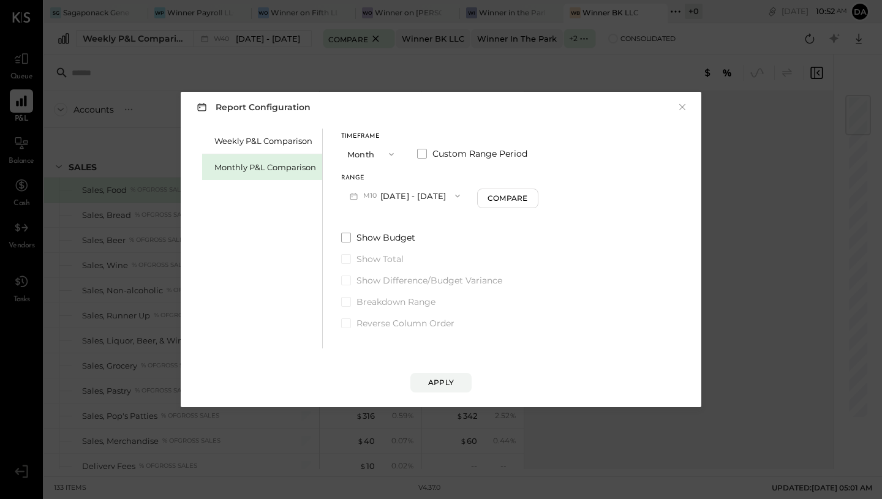
click at [390, 155] on icon "button" at bounding box center [391, 154] width 5 height 3
click at [480, 252] on div "Show Budget Show Total Show Difference/Budget Variance Breakdown Range Reverse …" at bounding box center [439, 281] width 197 height 98
click at [447, 193] on span "button" at bounding box center [455, 196] width 16 height 10
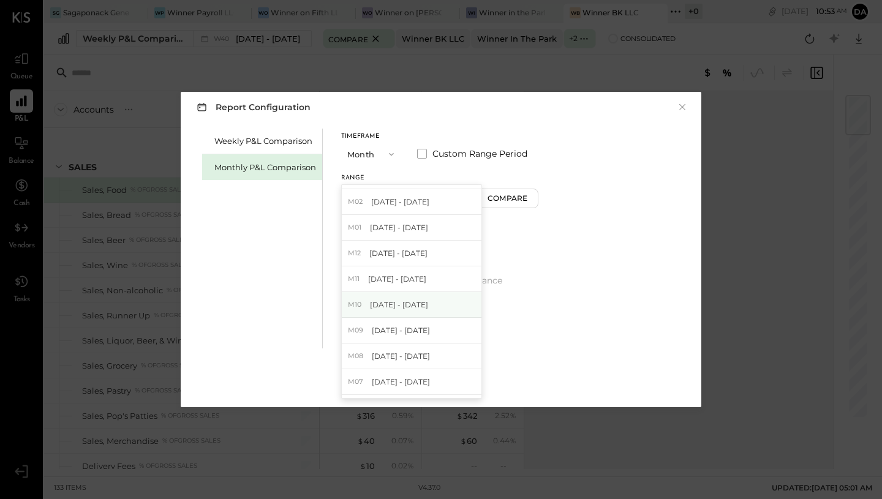
scroll to position [202, 0]
click at [390, 224] on span "[DATE] - [DATE]" at bounding box center [399, 227] width 58 height 10
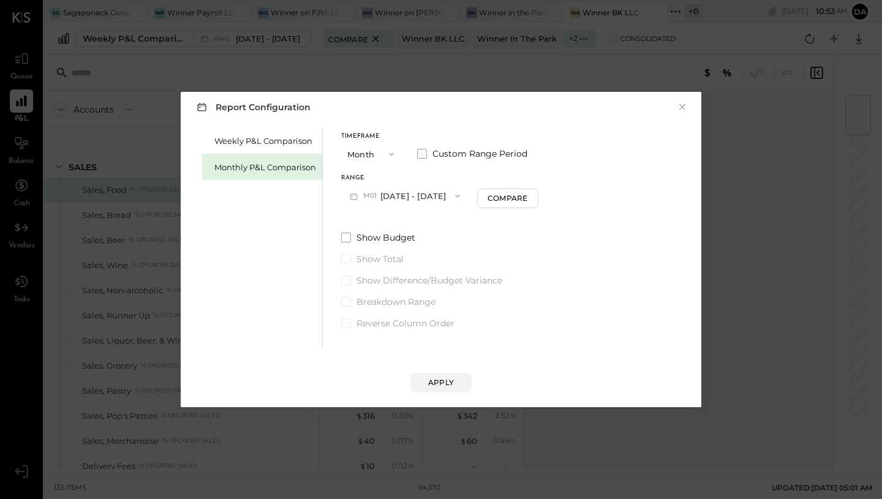
click at [428, 154] on label "Custom Range Period" at bounding box center [472, 154] width 110 height 12
click at [507, 198] on button "[DATE]" at bounding box center [480, 195] width 73 height 23
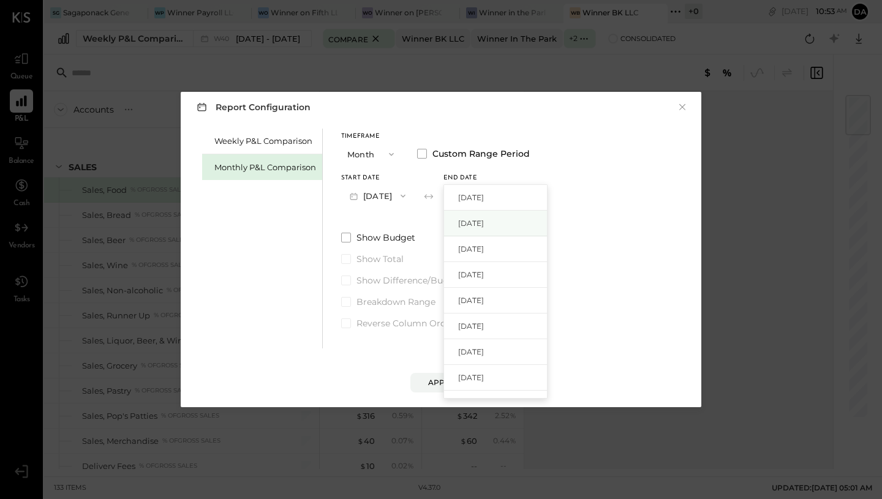
click at [504, 234] on div "[DATE]" at bounding box center [495, 224] width 103 height 26
click at [441, 381] on div "Apply" at bounding box center [441, 382] width 26 height 10
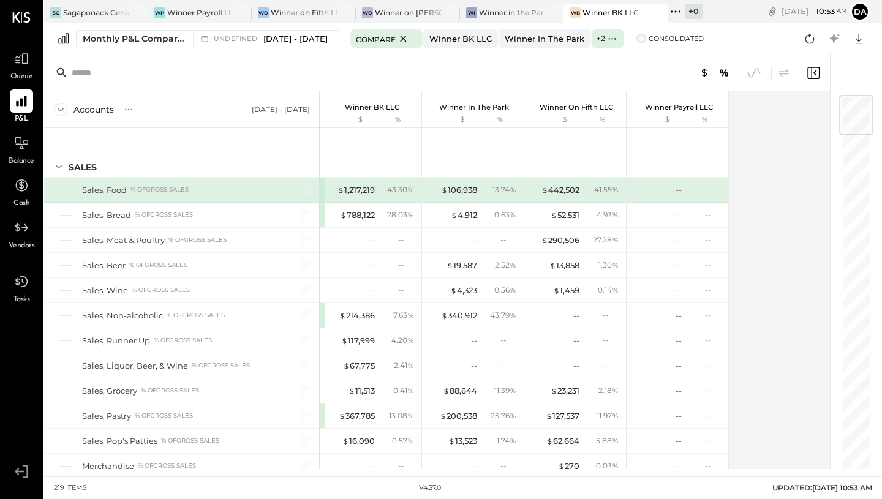
click at [646, 37] on span at bounding box center [642, 39] width 10 height 10
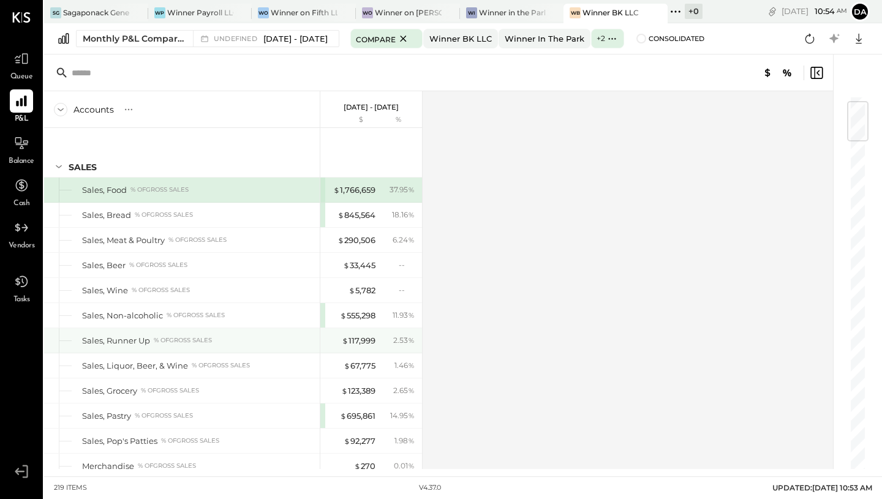
scroll to position [54, 0]
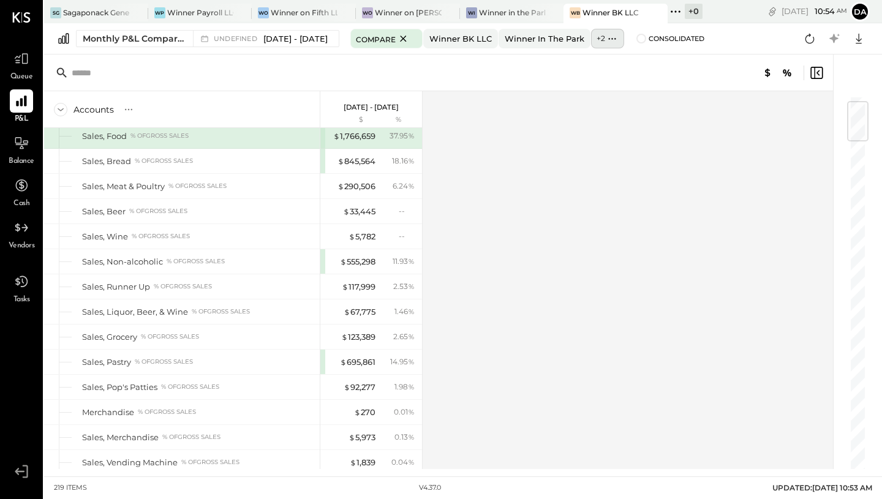
click at [615, 37] on icon at bounding box center [612, 38] width 13 height 13
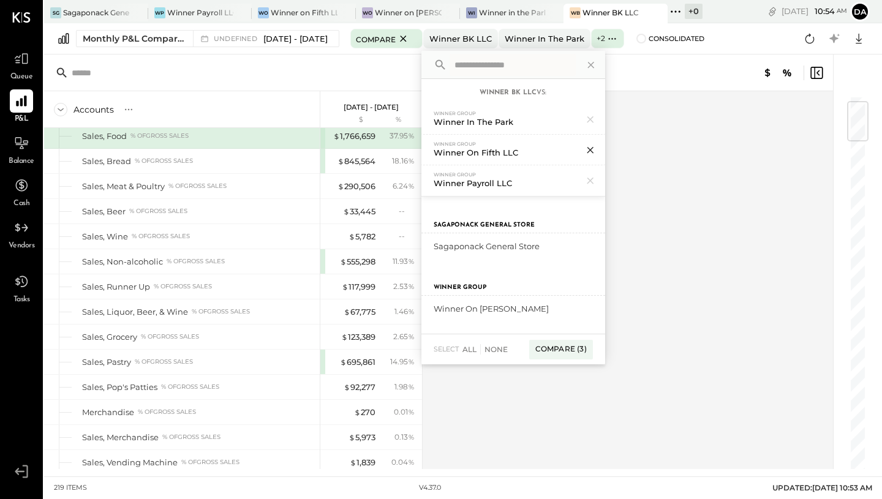
click at [599, 154] on icon at bounding box center [591, 150] width 16 height 16
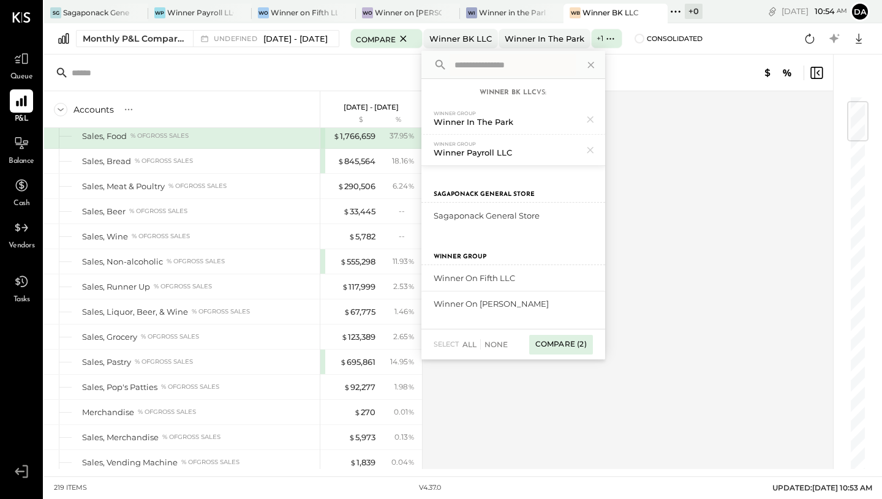
click at [579, 345] on div "Compare (2)" at bounding box center [561, 345] width 64 height 20
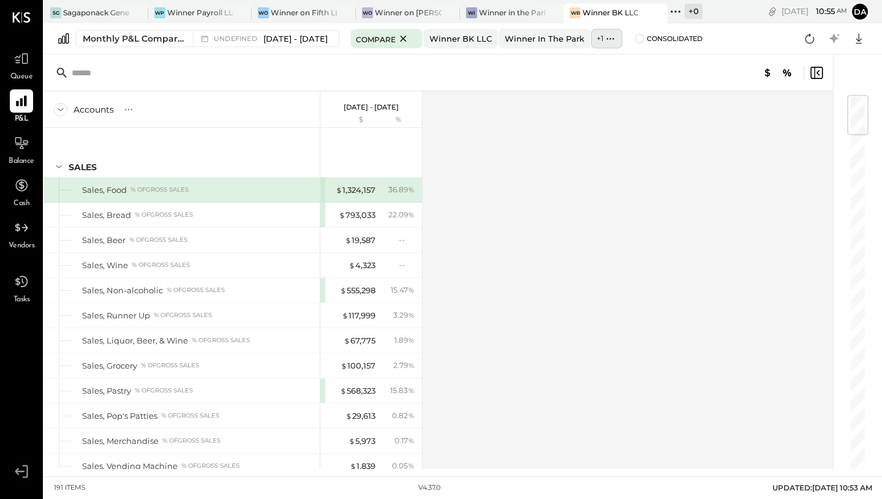
click at [615, 32] on icon at bounding box center [610, 38] width 13 height 13
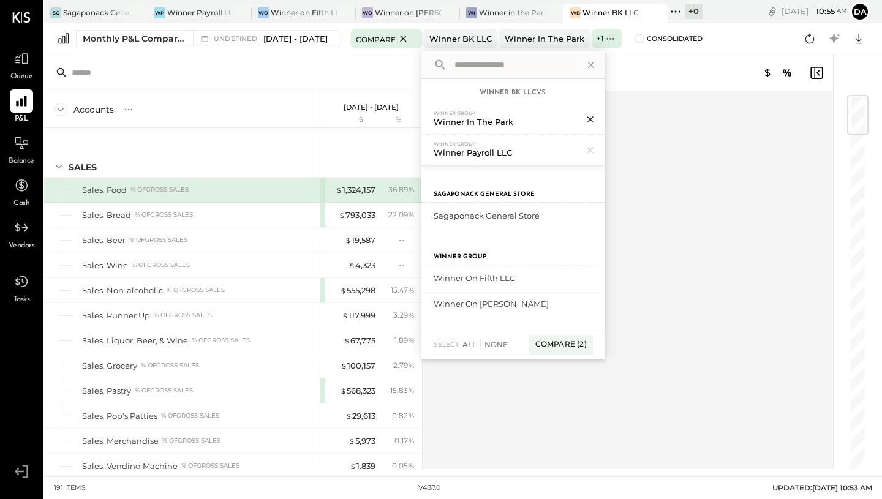
click at [599, 116] on icon at bounding box center [591, 120] width 16 height 16
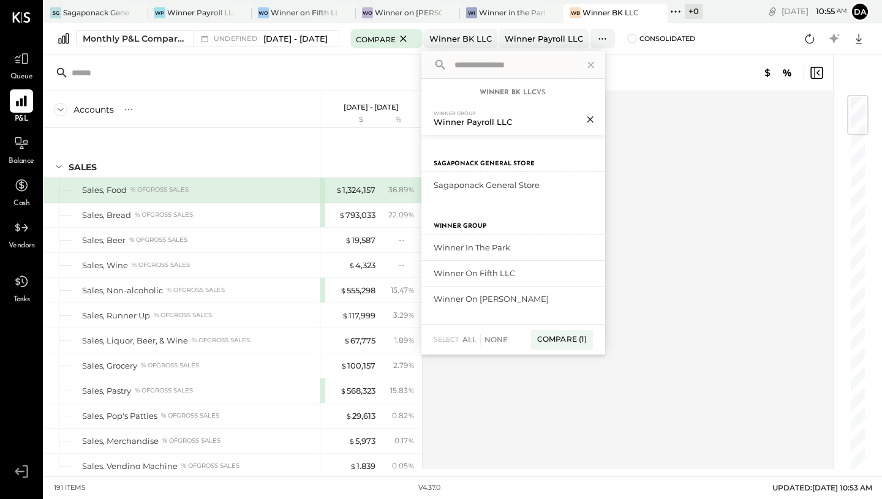
click at [599, 118] on icon at bounding box center [591, 120] width 16 height 16
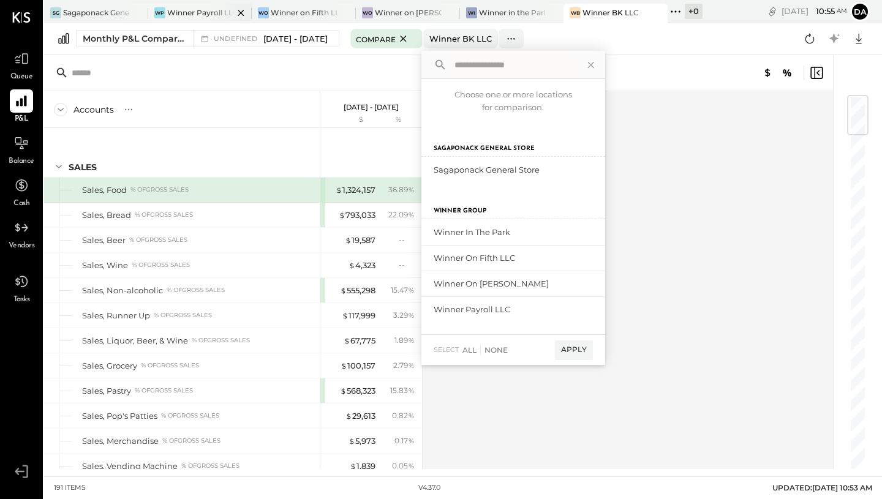
click at [197, 15] on div "Winner Payroll LLC" at bounding box center [200, 12] width 67 height 10
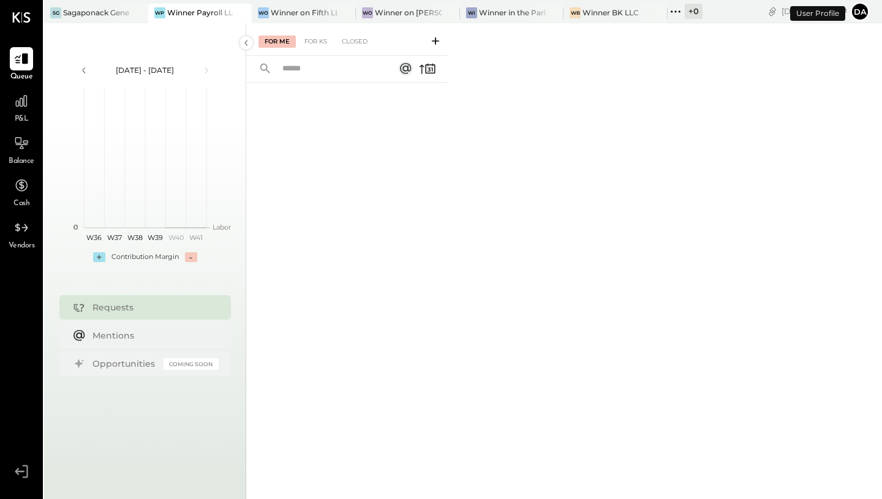
click at [25, 116] on span "P&L" at bounding box center [22, 119] width 14 height 11
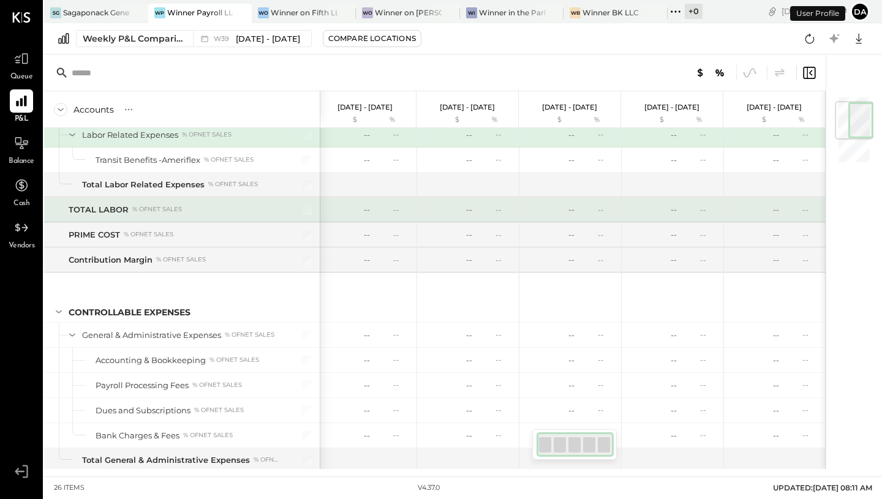
scroll to position [0, 4]
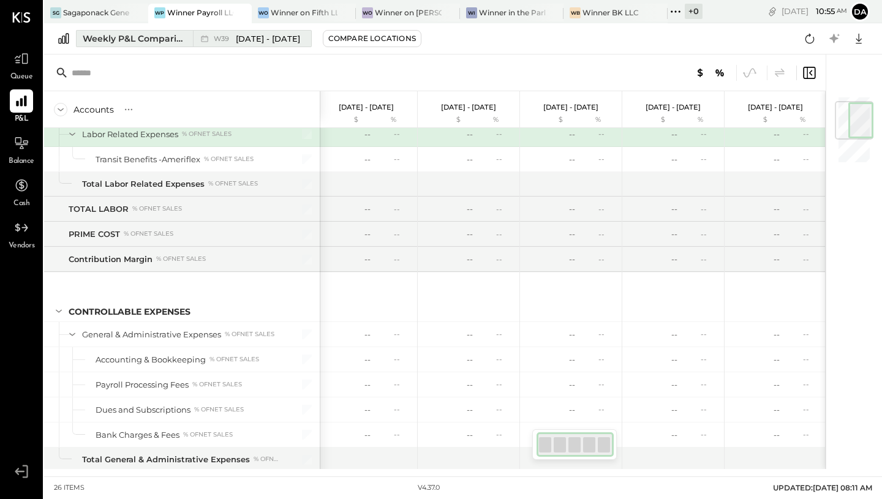
click at [238, 36] on span "[DATE] - [DATE]" at bounding box center [268, 39] width 64 height 12
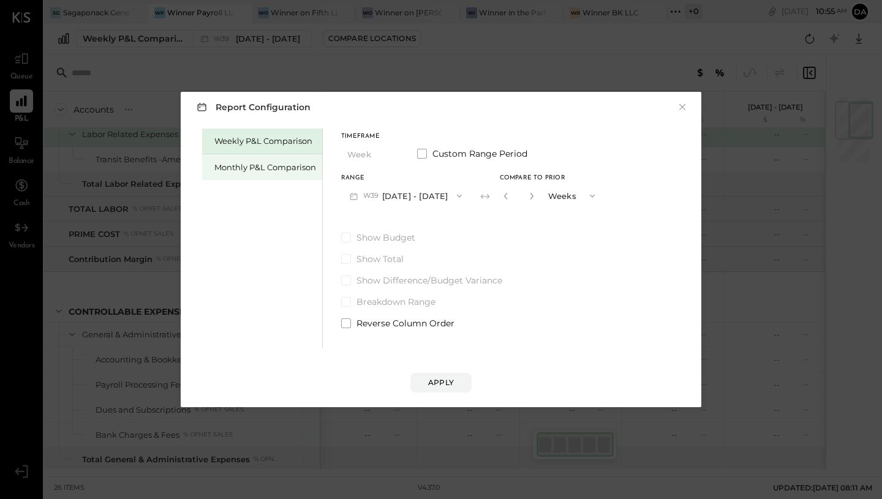
click at [280, 170] on div "Monthly P&L Comparison" at bounding box center [265, 168] width 102 height 12
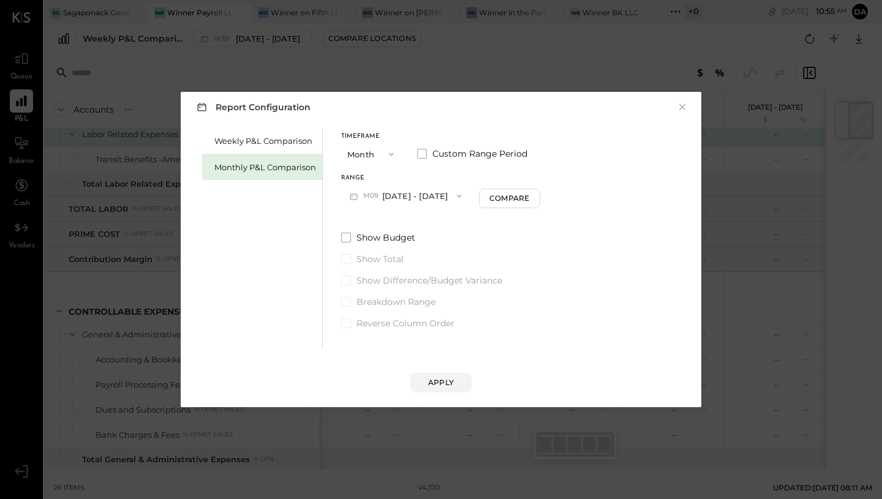
click at [363, 197] on span "M09" at bounding box center [372, 196] width 19 height 10
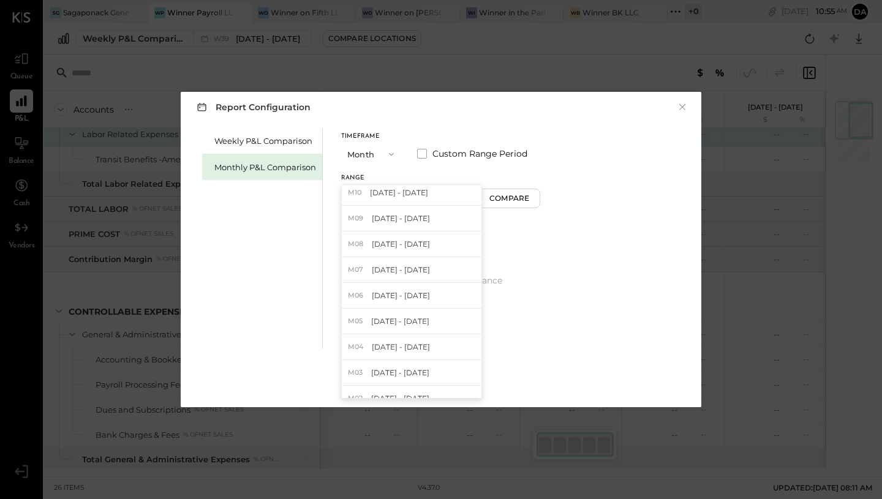
scroll to position [302, 0]
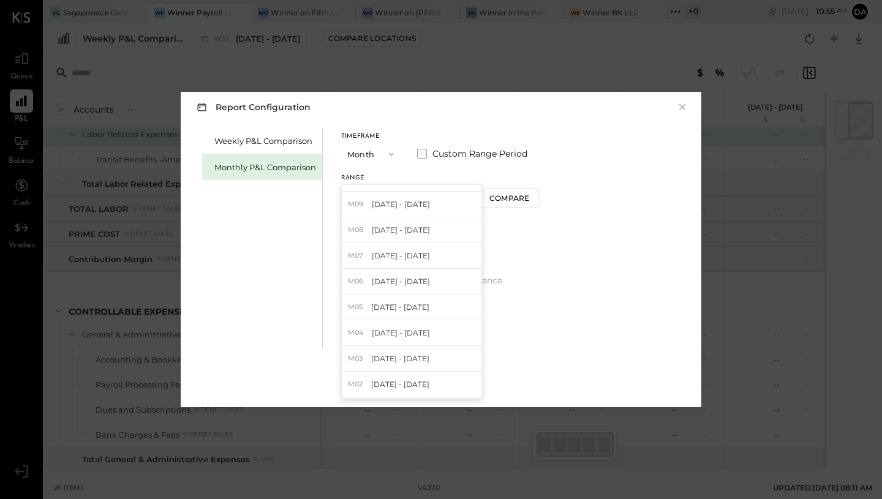
click at [420, 153] on span at bounding box center [422, 154] width 10 height 10
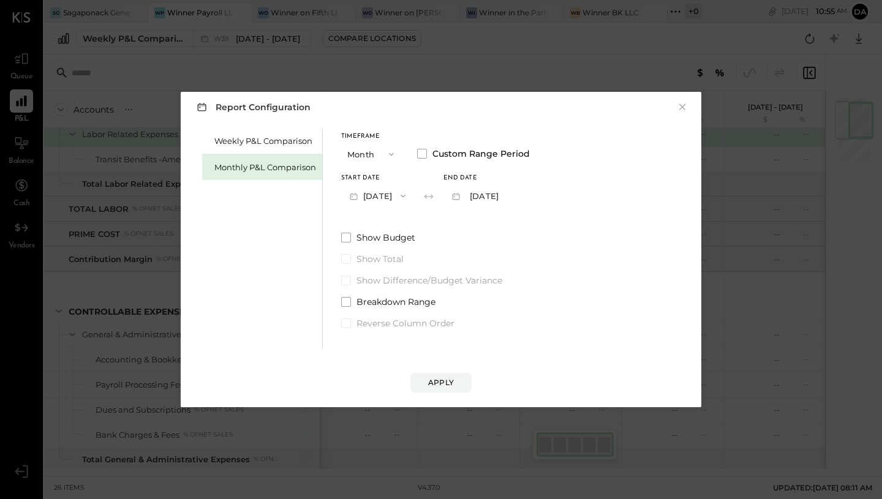
click at [388, 192] on button "[DATE]" at bounding box center [377, 195] width 73 height 23
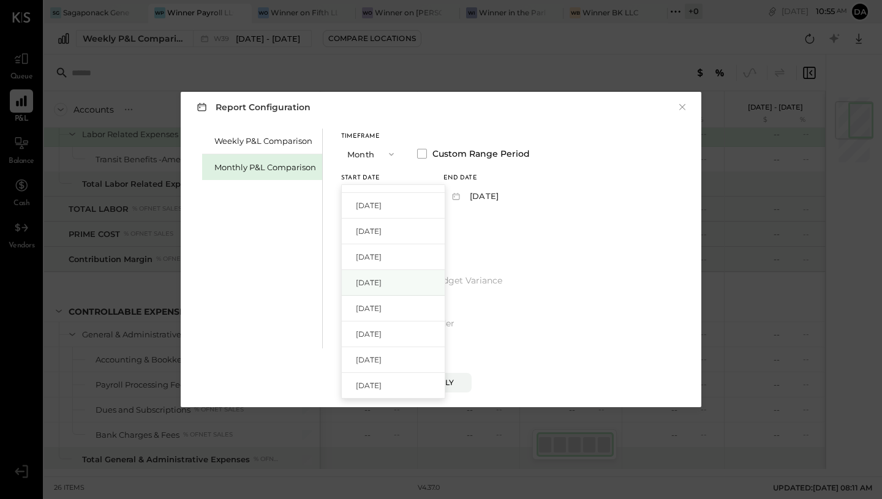
click at [382, 280] on span "[DATE]" at bounding box center [369, 283] width 26 height 10
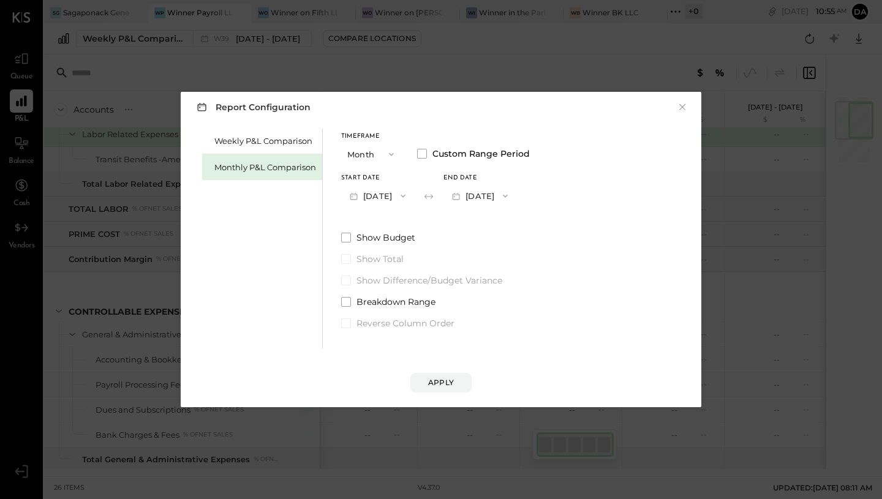
click at [510, 196] on span "button" at bounding box center [502, 196] width 16 height 10
click at [520, 203] on div "[DATE]" at bounding box center [495, 198] width 103 height 26
click at [441, 380] on div "Apply" at bounding box center [441, 382] width 26 height 10
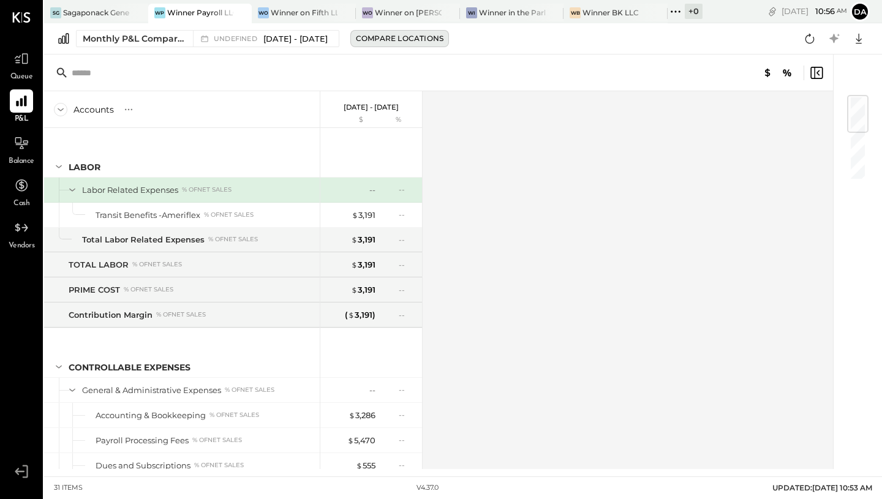
click at [440, 33] on div "Compare Locations" at bounding box center [400, 38] width 88 height 10
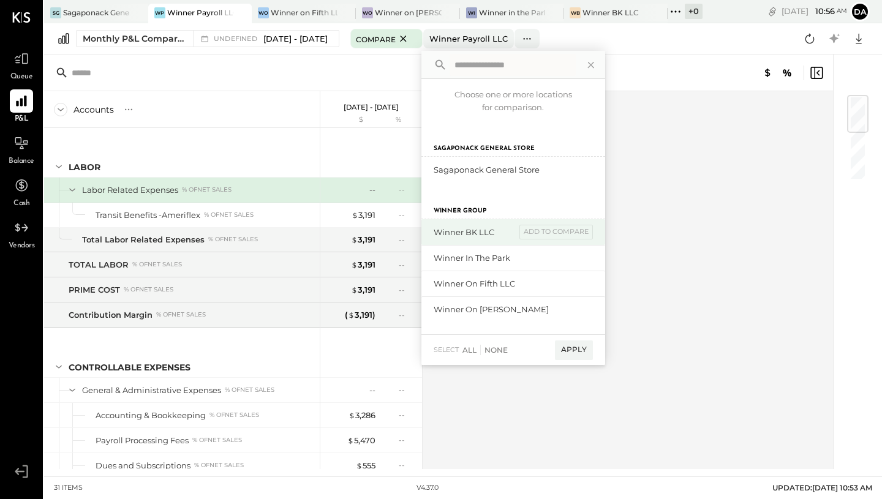
click at [501, 230] on div "Winner BK LLC" at bounding box center [475, 233] width 82 height 12
click at [556, 233] on div "add to compare" at bounding box center [557, 232] width 74 height 15
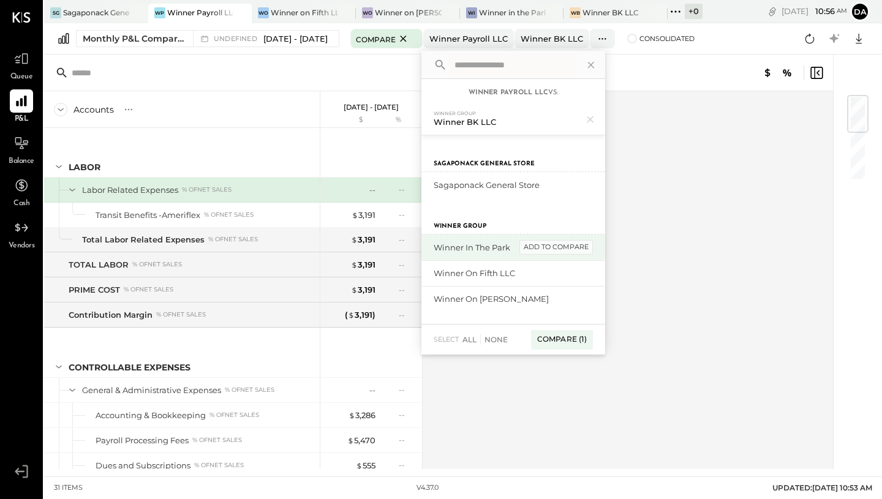
click at [554, 246] on div "add to compare" at bounding box center [557, 247] width 74 height 15
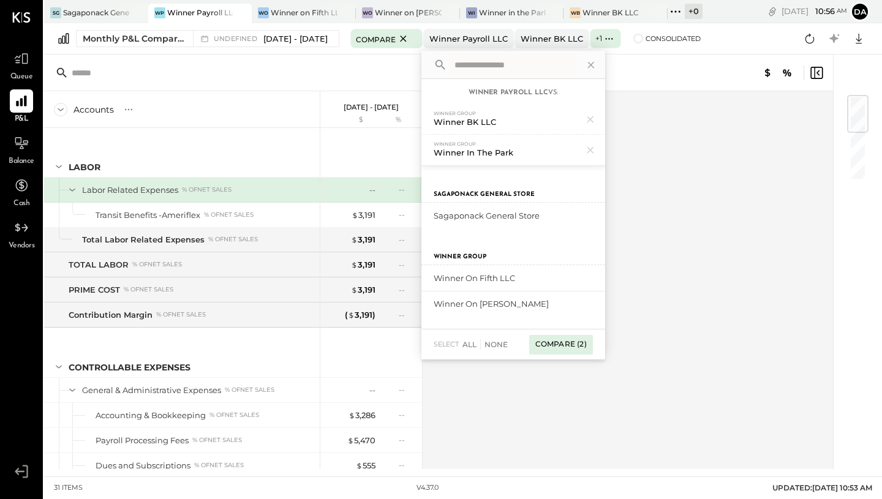
click at [569, 351] on div "Compare (2)" at bounding box center [561, 345] width 64 height 20
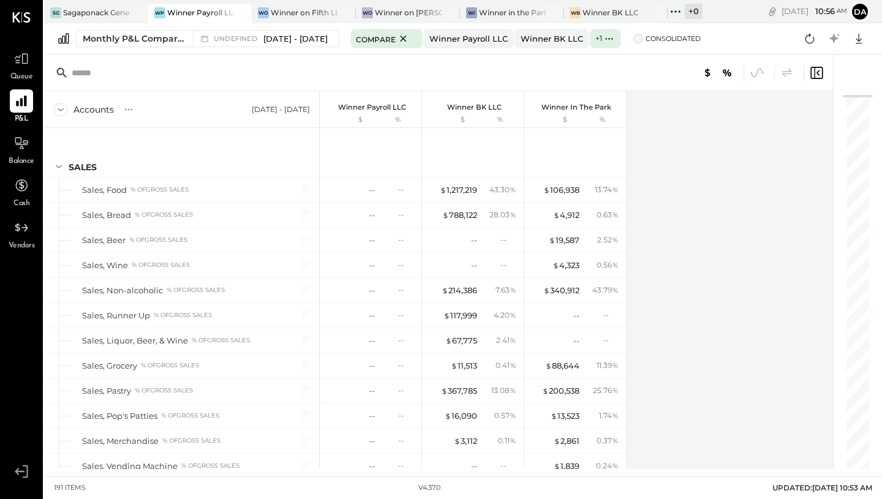
click at [643, 37] on span at bounding box center [638, 39] width 10 height 10
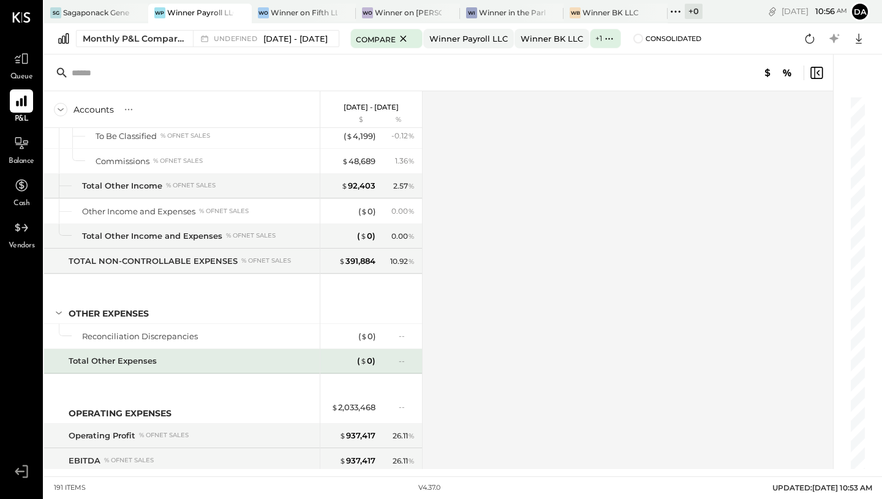
scroll to position [3635, 0]
